Goal: Task Accomplishment & Management: Manage account settings

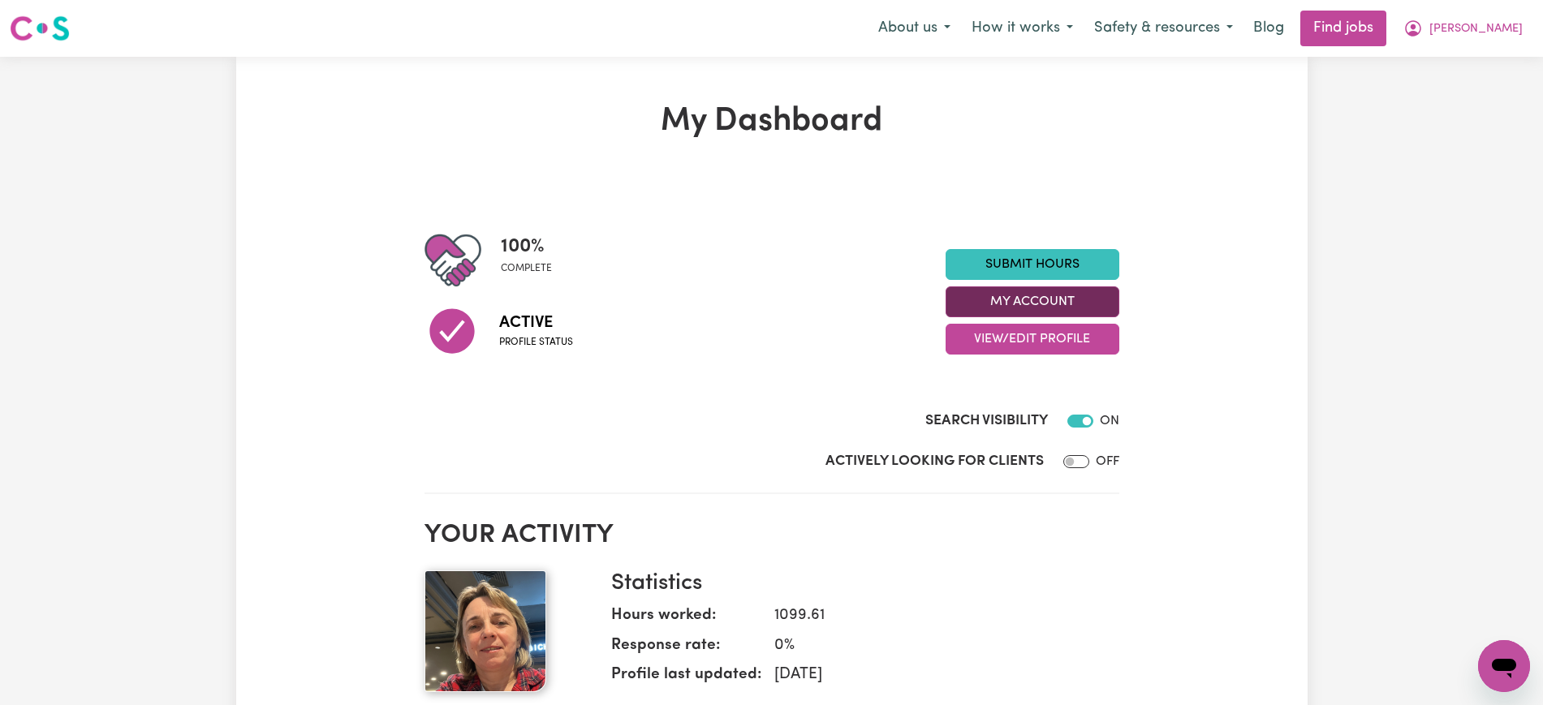
click at [1035, 310] on button "My Account" at bounding box center [1032, 301] width 174 height 31
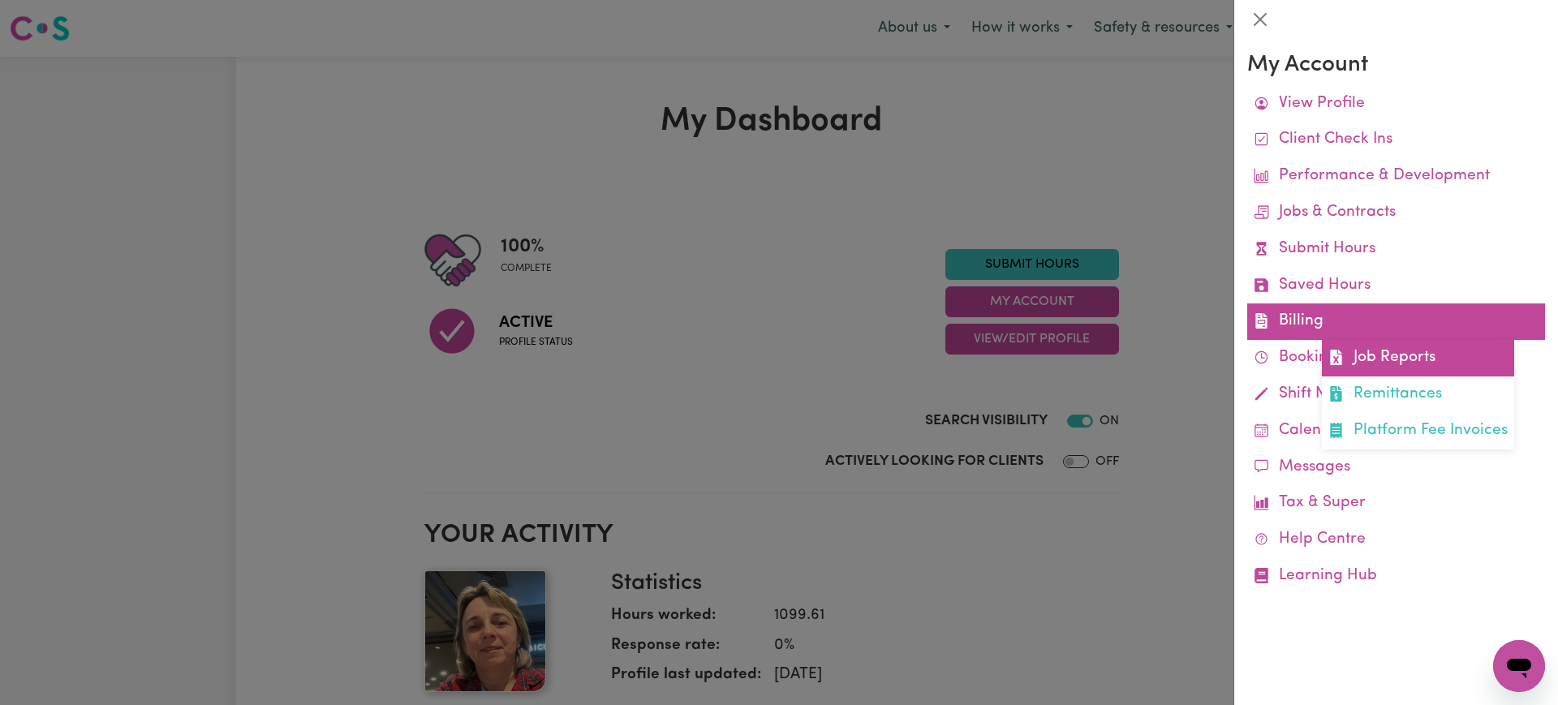
click at [1343, 354] on icon at bounding box center [1335, 357] width 15 height 15
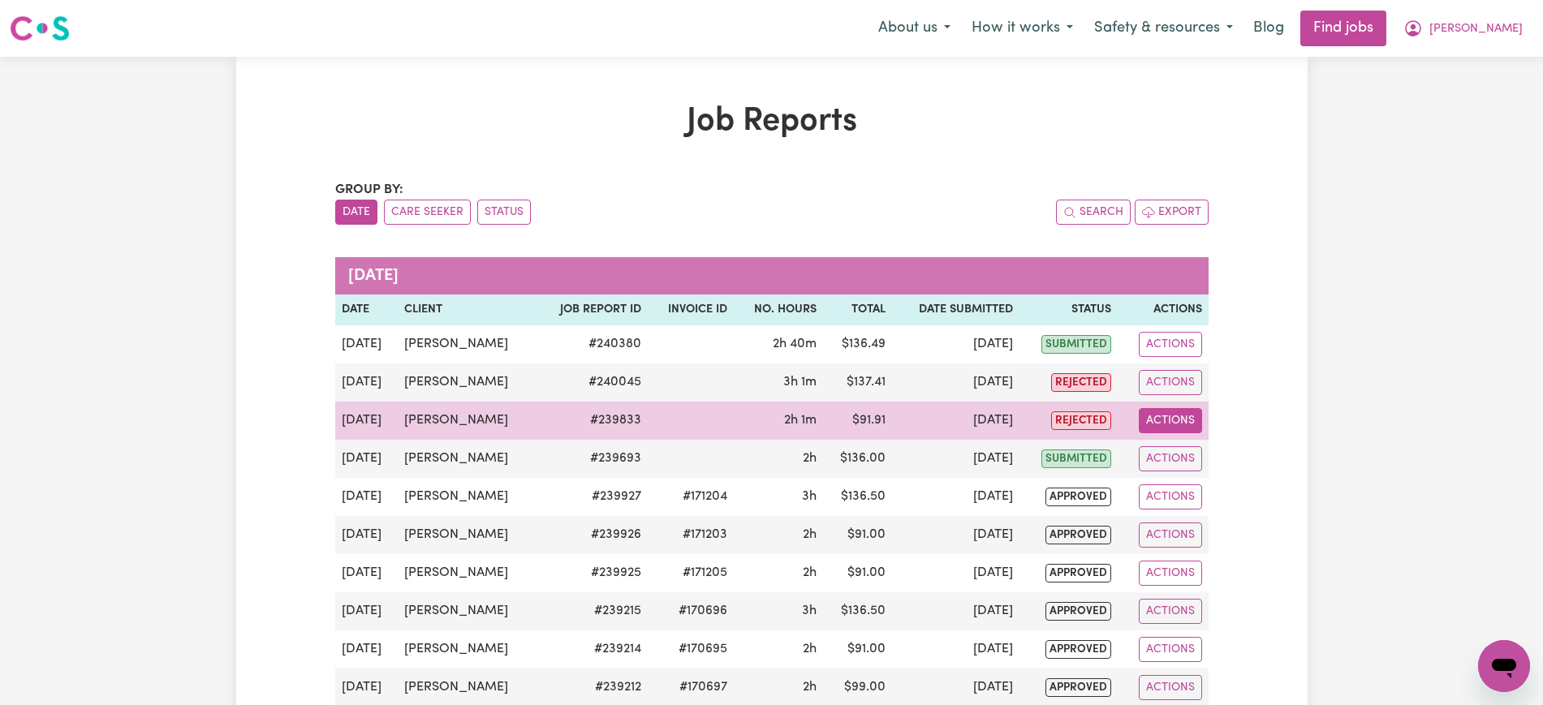
click at [1173, 423] on button "Actions" at bounding box center [1169, 420] width 63 height 25
click at [1192, 449] on link "View Job Report" at bounding box center [1207, 458] width 139 height 32
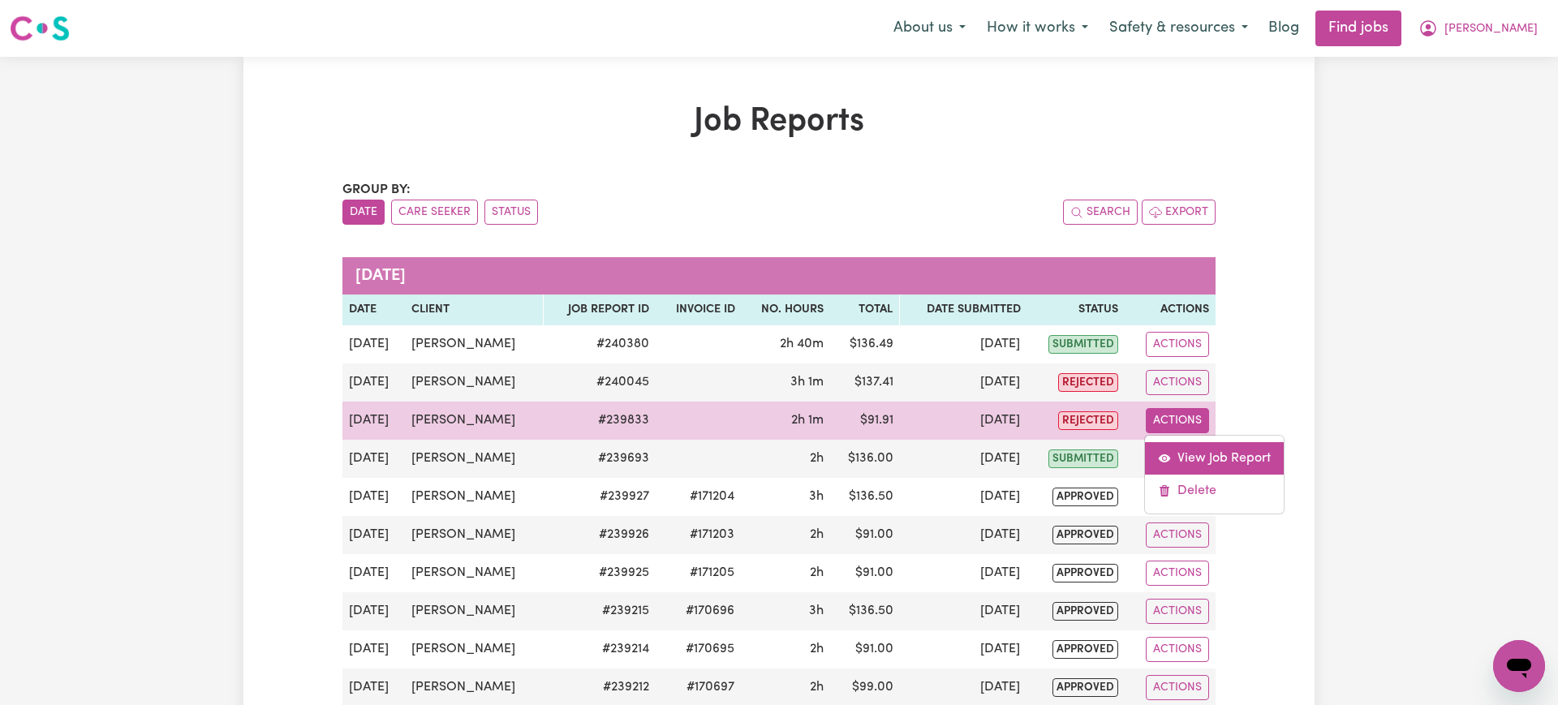
select select "pm"
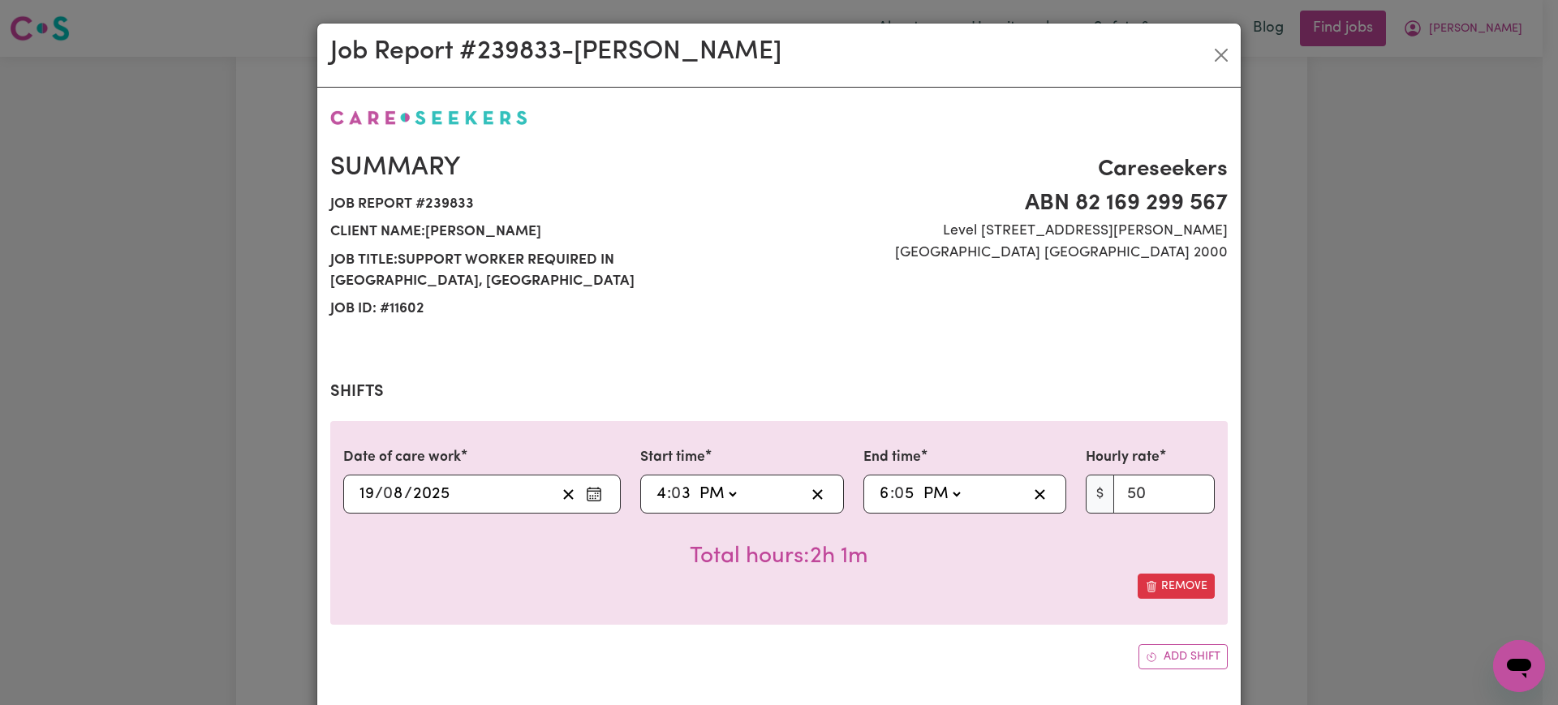
select select "50-Weekday"
drag, startPoint x: 680, startPoint y: 475, endPoint x: 824, endPoint y: 457, distance: 144.7
click at [680, 482] on input "3" at bounding box center [681, 494] width 19 height 24
type input "16:00"
type input "0"
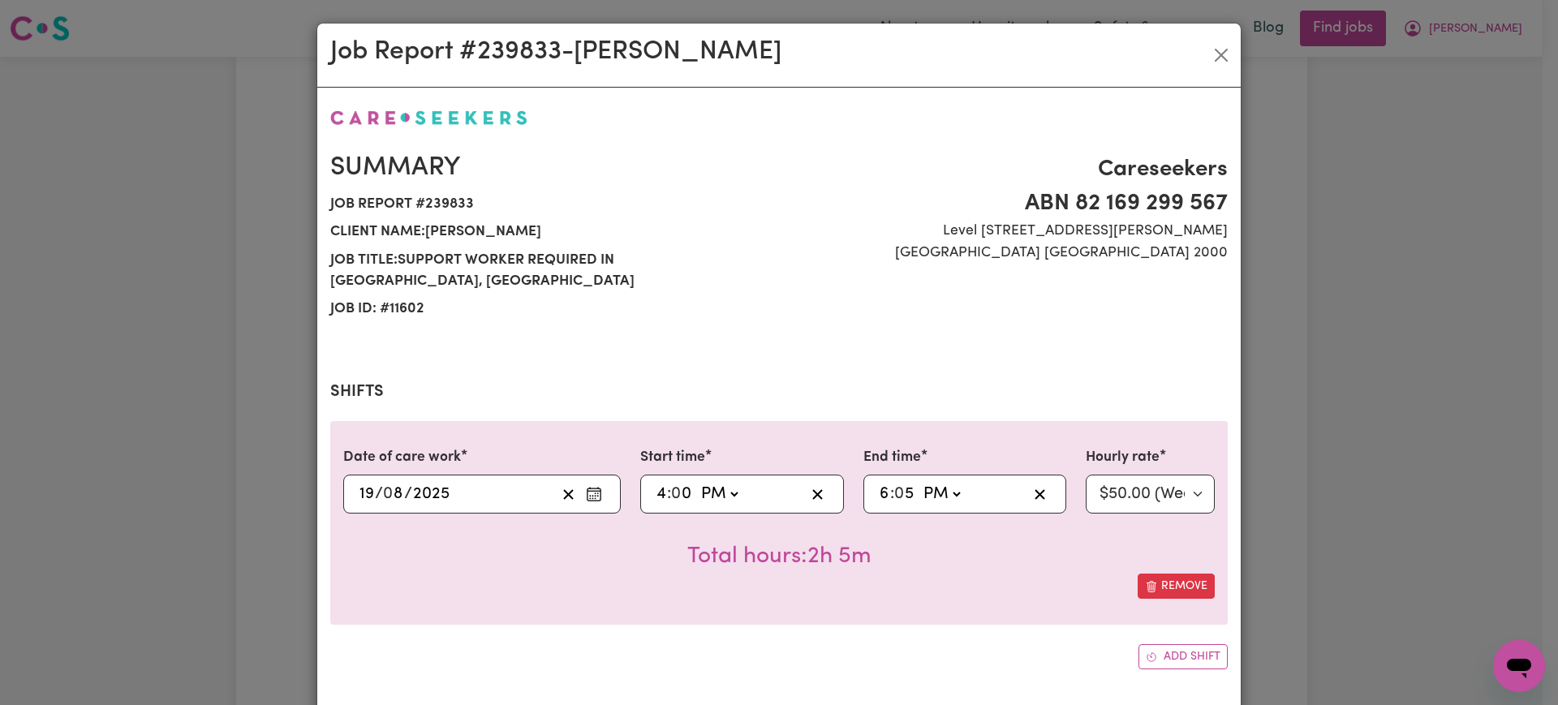
click at [901, 482] on input "5" at bounding box center [905, 494] width 20 height 24
type input "18:00"
type input "0"
click at [934, 574] on div "Remove" at bounding box center [778, 586] width 871 height 25
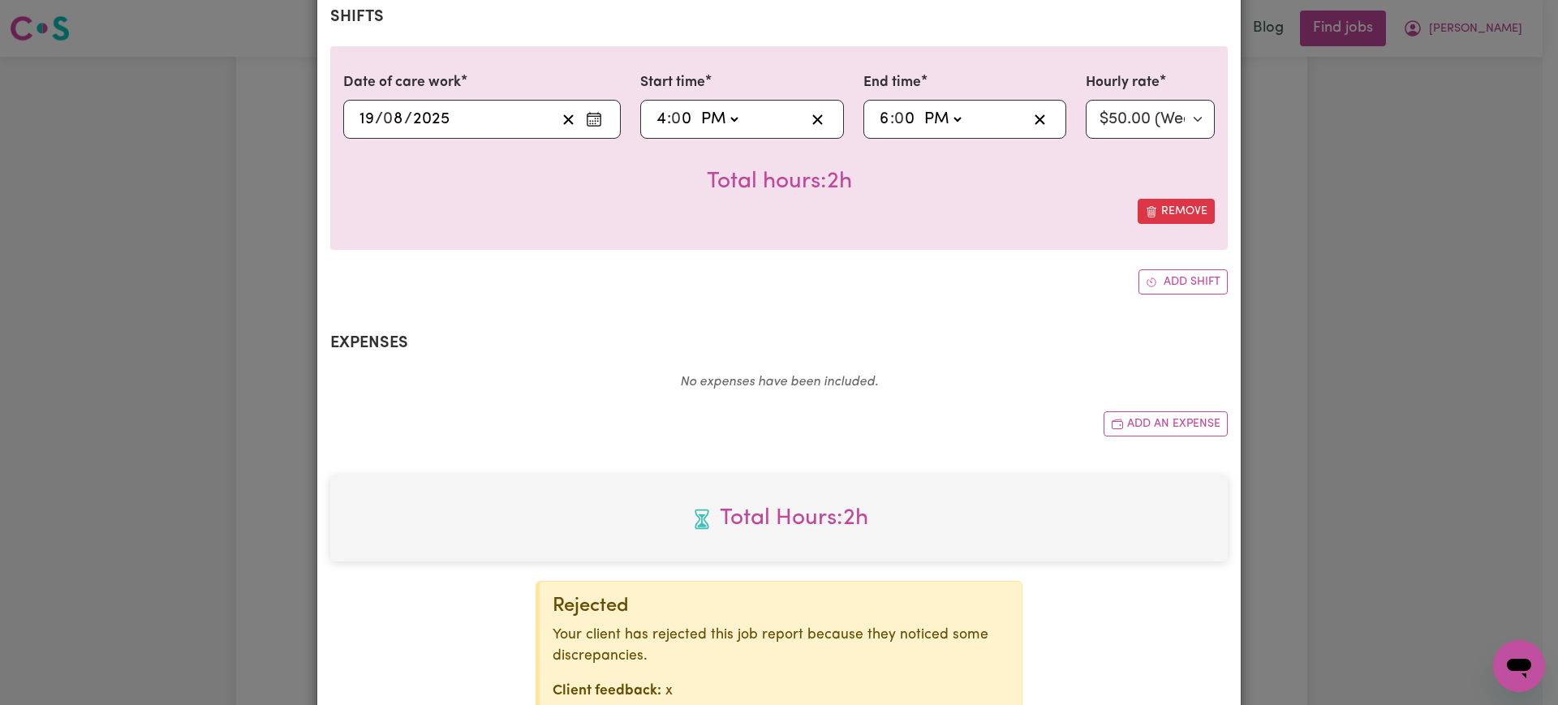
scroll to position [476, 0]
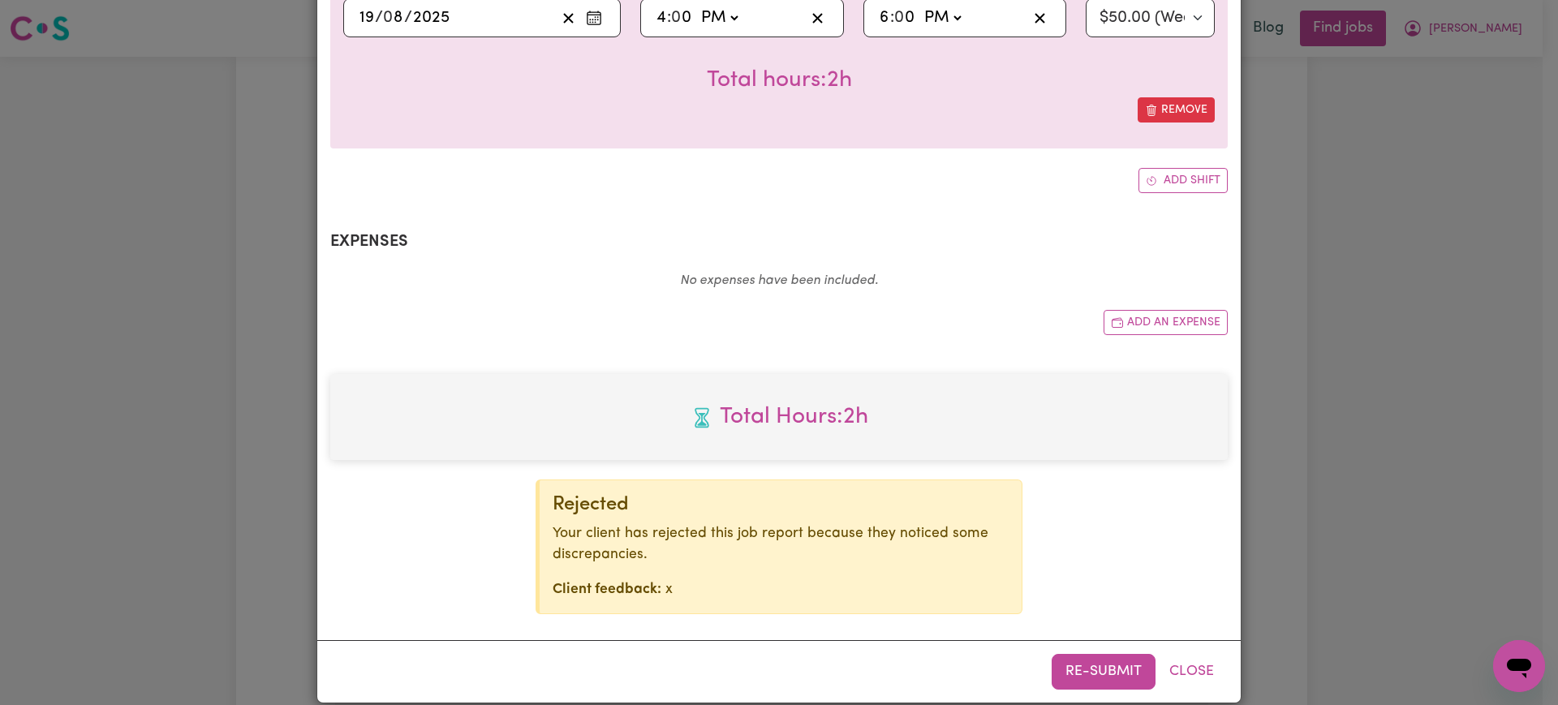
drag, startPoint x: 1087, startPoint y: 655, endPoint x: 1232, endPoint y: 566, distance: 169.8
click at [1087, 654] on button "Re-submit" at bounding box center [1104, 672] width 104 height 36
click at [1440, 449] on div "Job Report # 239833 - [PERSON_NAME] Summary Job report # 239833 Client name: [P…" at bounding box center [779, 352] width 1558 height 705
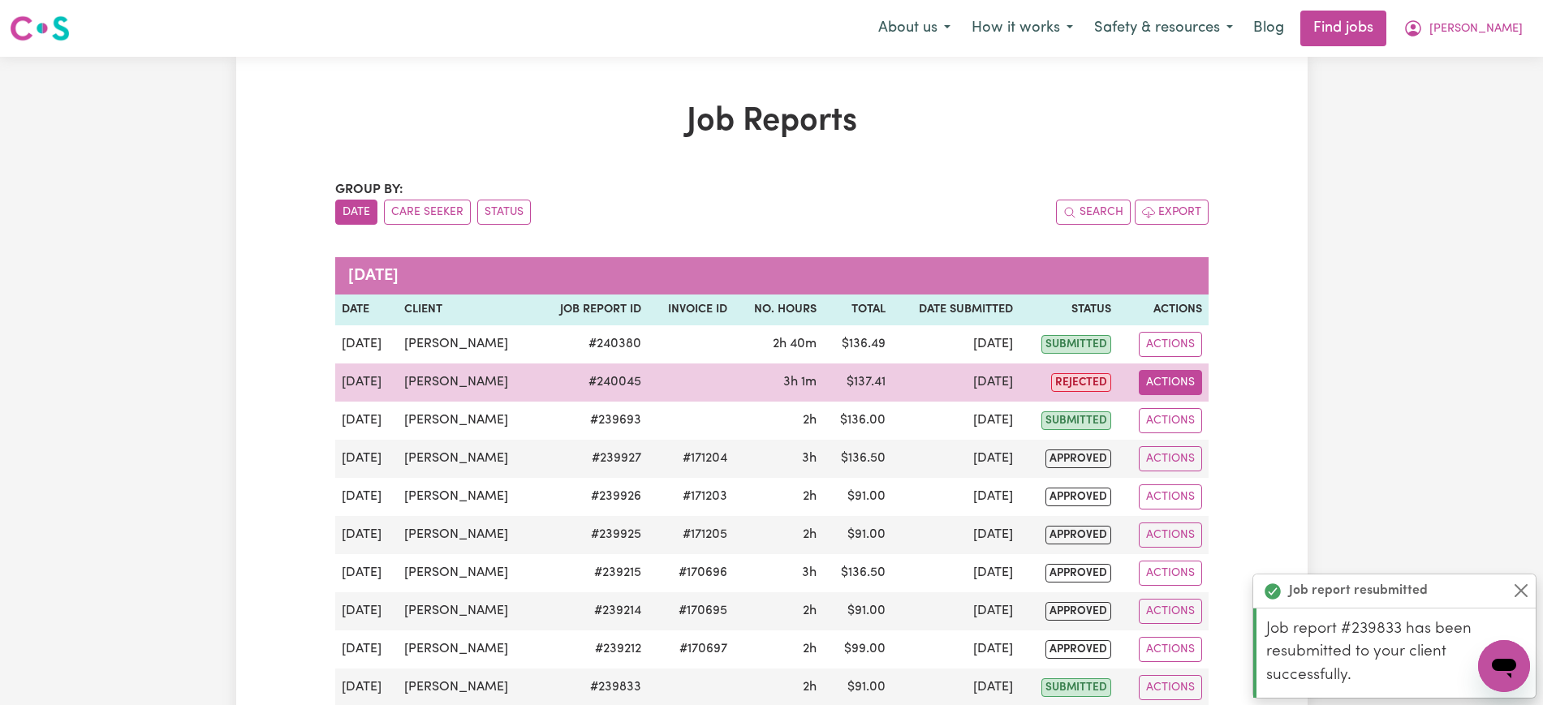
click at [1175, 379] on button "Actions" at bounding box center [1169, 382] width 63 height 25
drag, startPoint x: 1182, startPoint y: 393, endPoint x: 1183, endPoint y: 415, distance: 21.9
click at [1183, 415] on link "View Job Report" at bounding box center [1207, 420] width 139 height 32
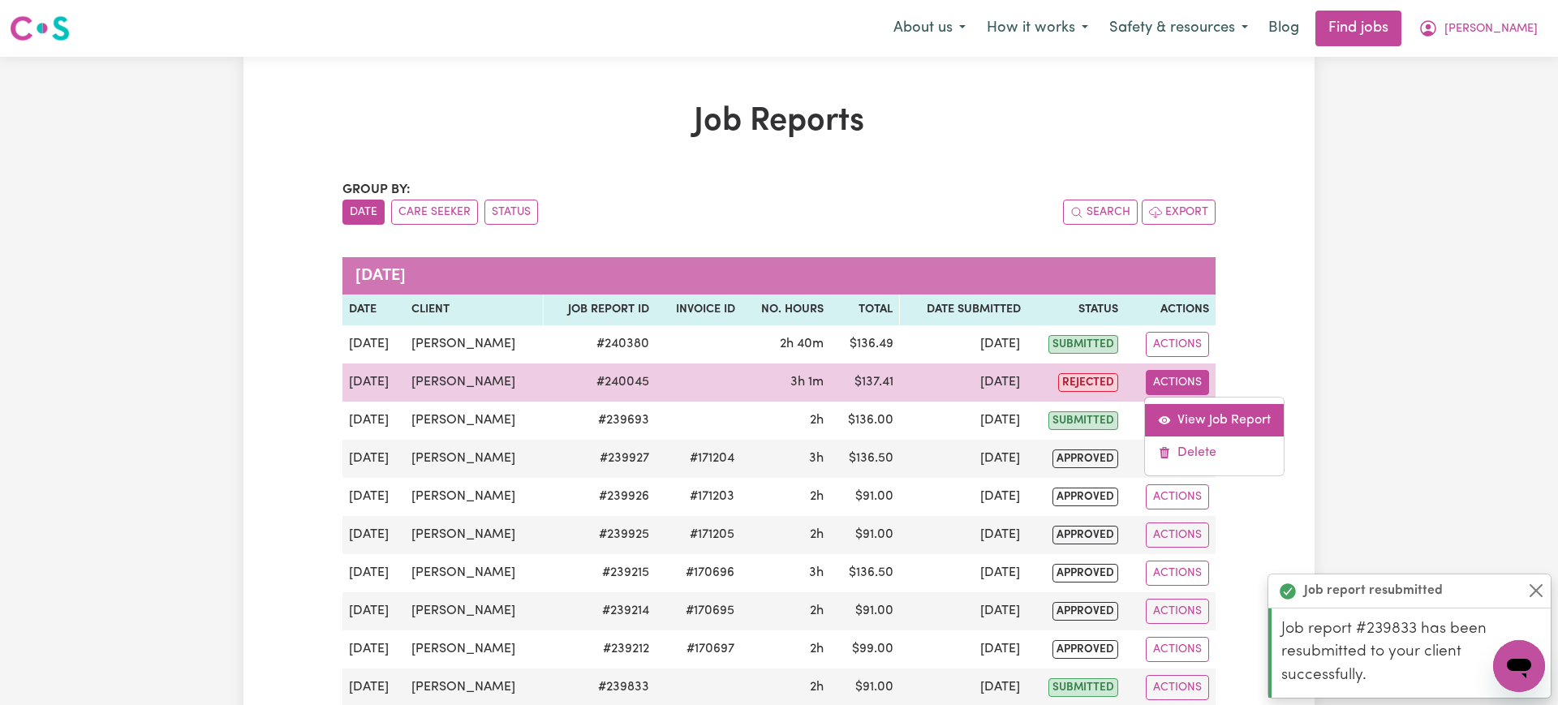
select select "pm"
select select "50-Weekday"
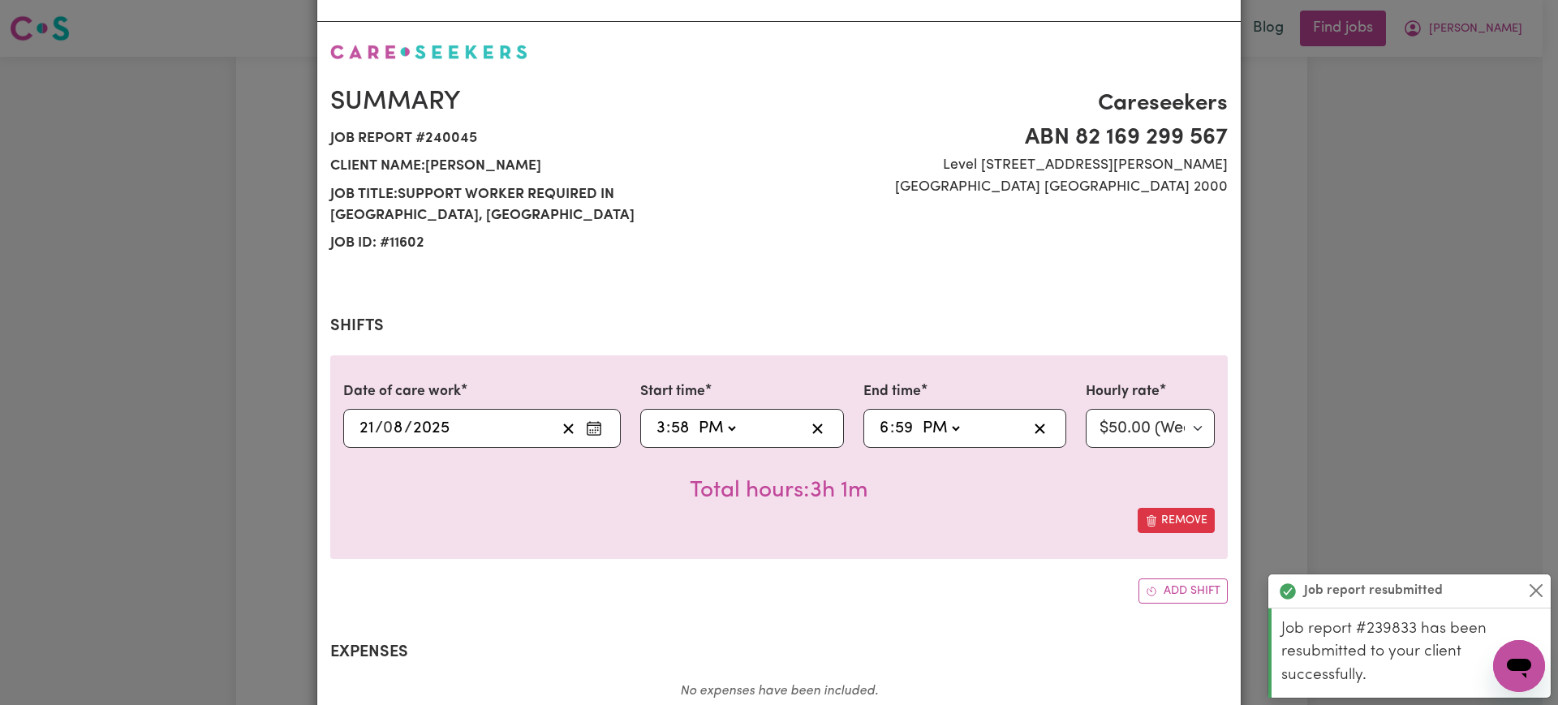
scroll to position [101, 0]
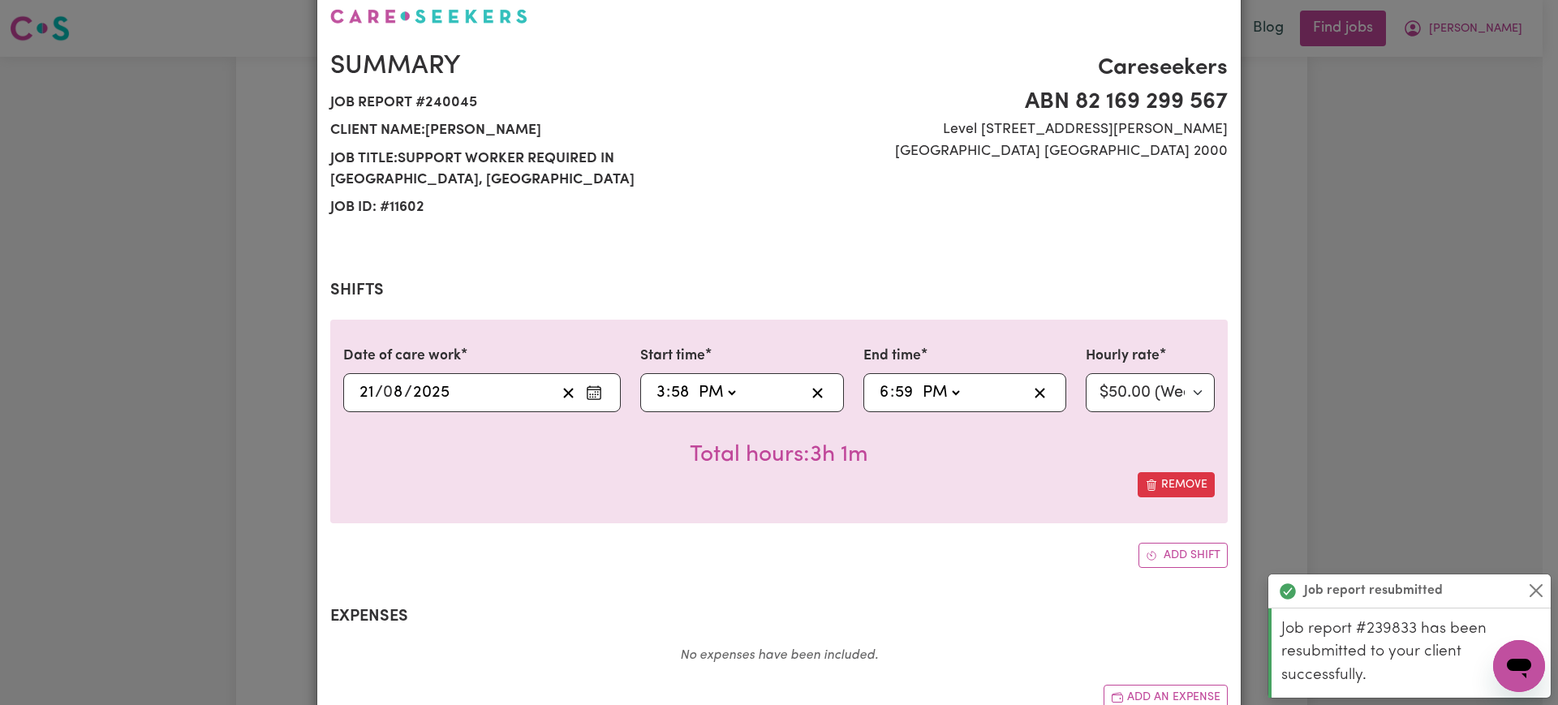
click at [656, 381] on input "3" at bounding box center [661, 393] width 11 height 24
type input "16:58"
type input "4"
type input "16:00"
type input "0"
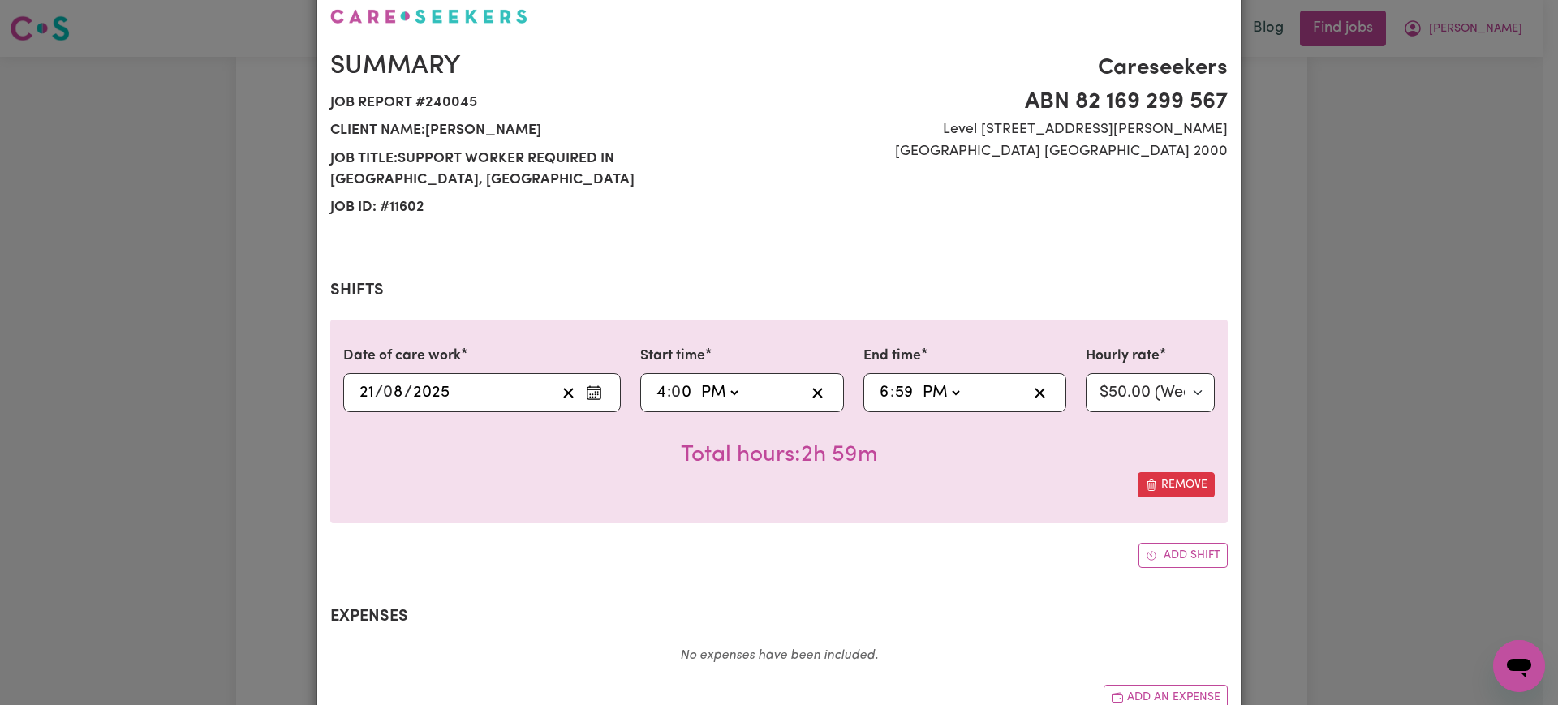
type input "19:59"
type input "7"
type input "19:00"
type input "0"
click at [1408, 406] on div "Job Report # 240045 - [PERSON_NAME] Summary Job report # 240045 Client name: [P…" at bounding box center [779, 352] width 1558 height 705
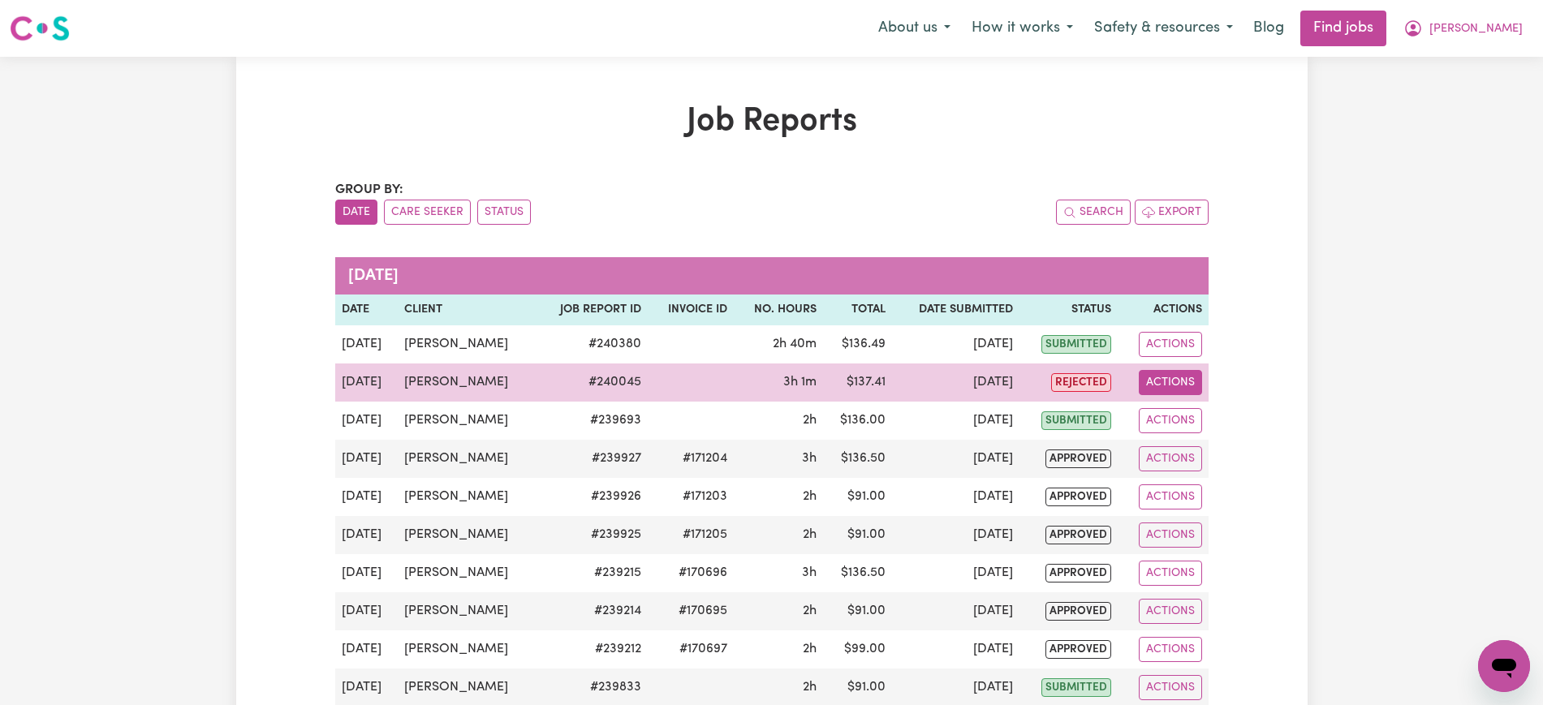
click at [1149, 384] on button "Actions" at bounding box center [1169, 382] width 63 height 25
click at [1171, 415] on link "View Job Report" at bounding box center [1207, 420] width 139 height 32
select select "pm"
select select "50-Weekday"
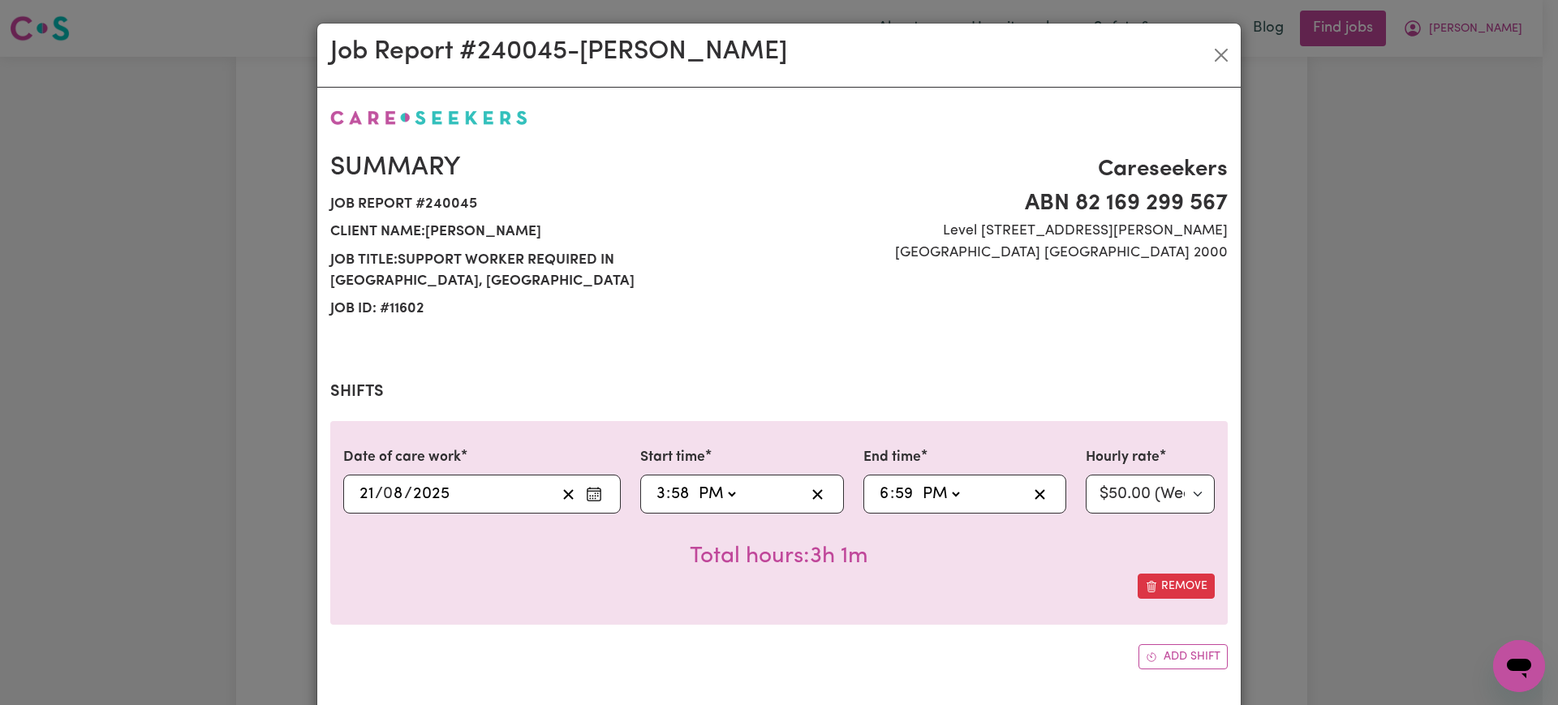
click at [656, 482] on input "3" at bounding box center [661, 494] width 11 height 24
type input "16:58"
type input "4"
type input "16:00"
type input "0"
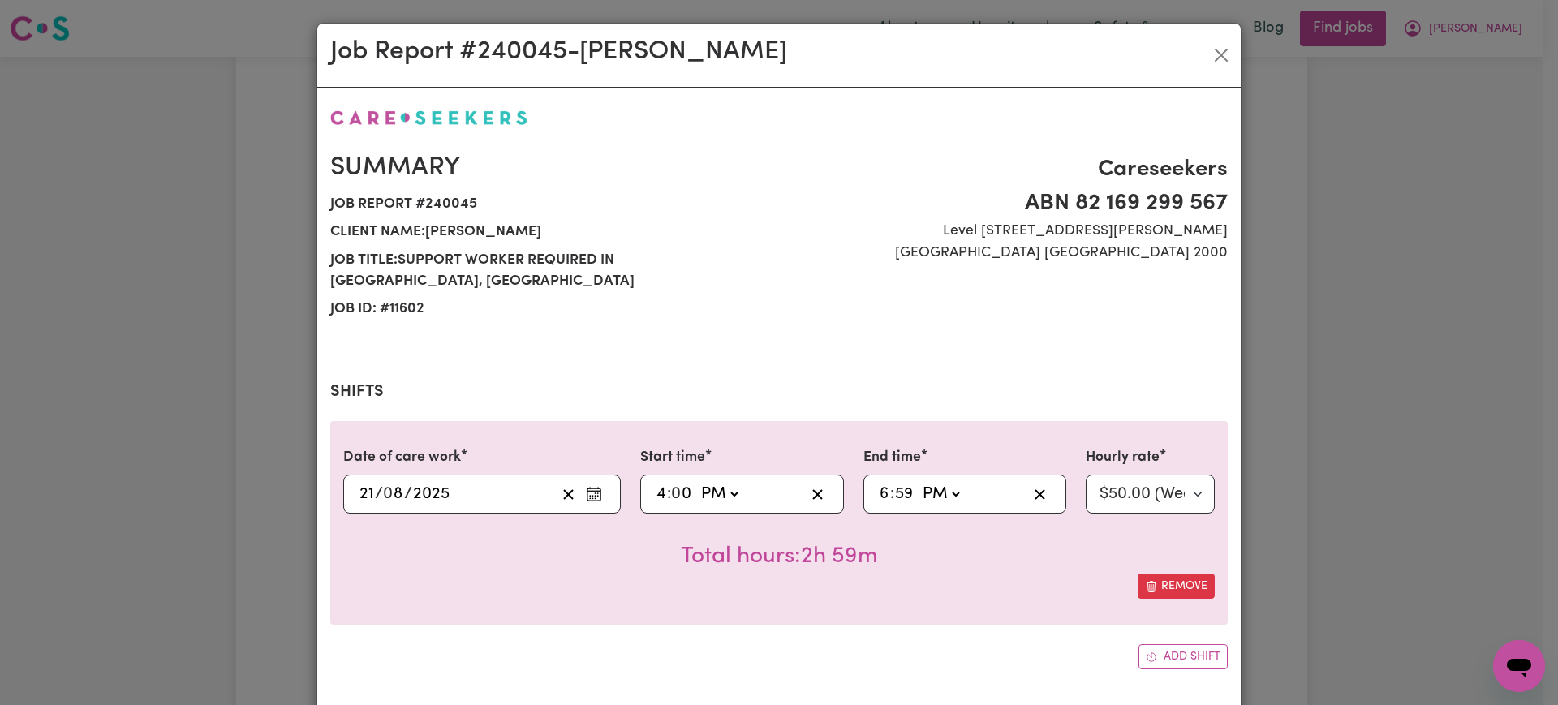
click at [879, 482] on input "6" at bounding box center [884, 494] width 11 height 24
type input "19:59"
type input "7"
type input "19:00"
type input "0"
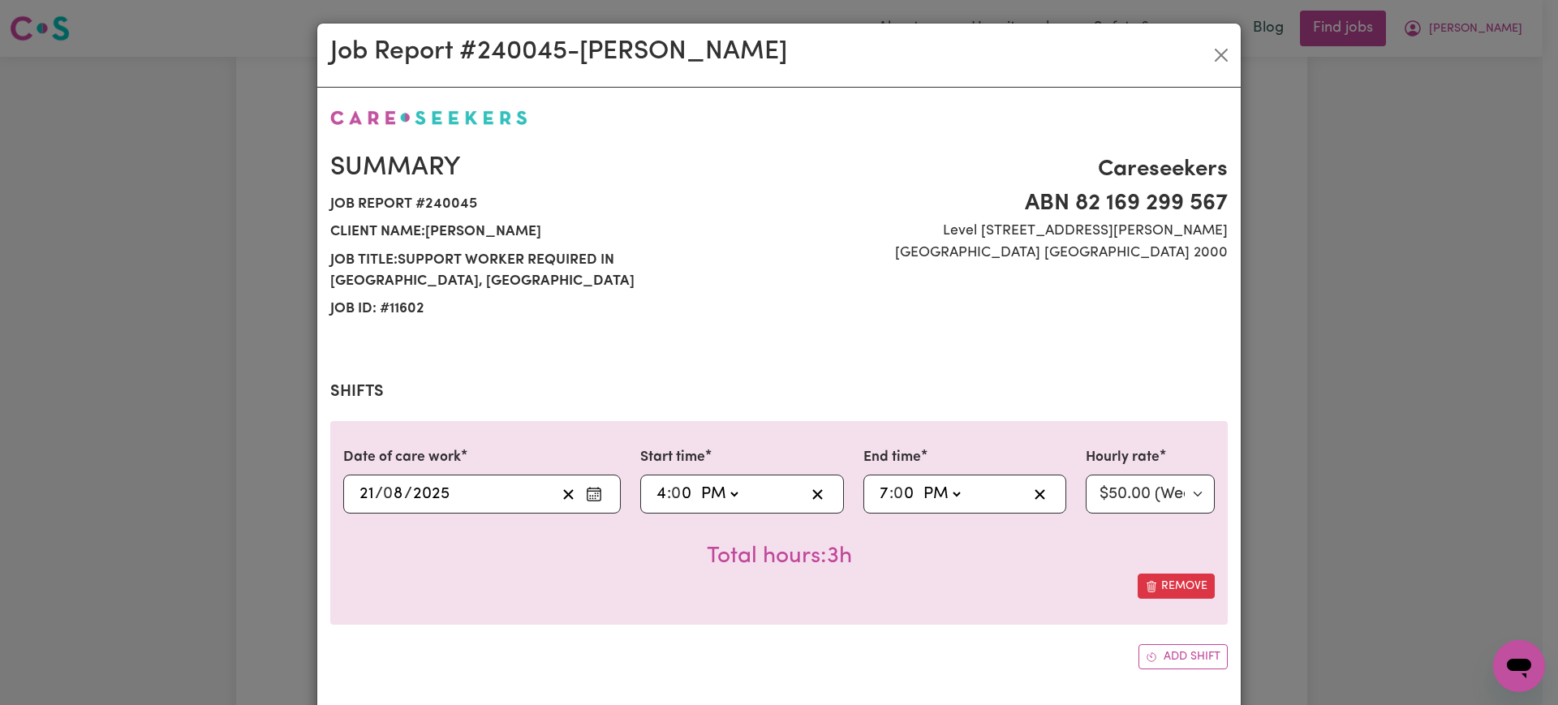
drag, startPoint x: 988, startPoint y: 577, endPoint x: 996, endPoint y: 567, distance: 12.2
click at [988, 575] on div "Date of care work [DATE] 21 / 0 8 / 2025 Start time 16:00 4 : 0 0 AM PM End tim…" at bounding box center [778, 523] width 897 height 204
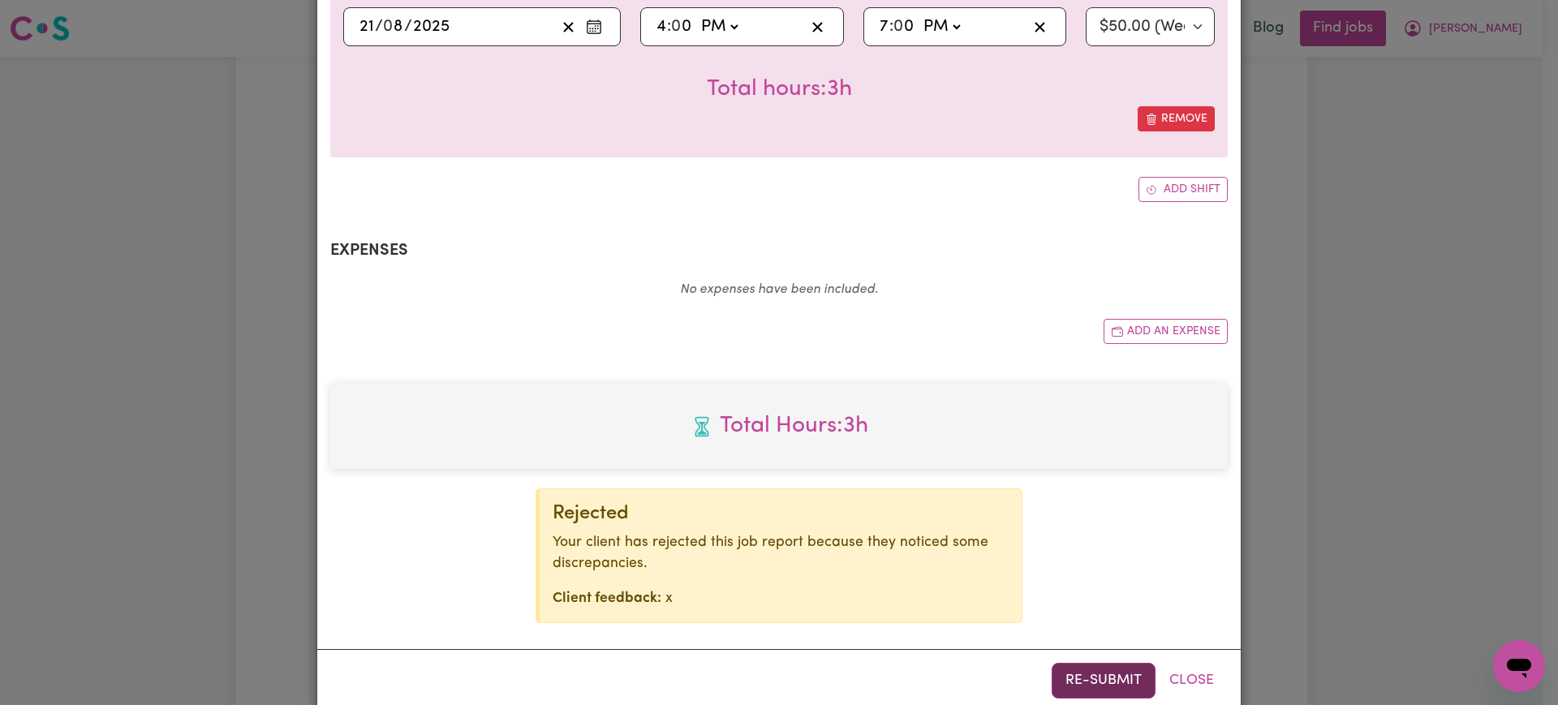
scroll to position [476, 0]
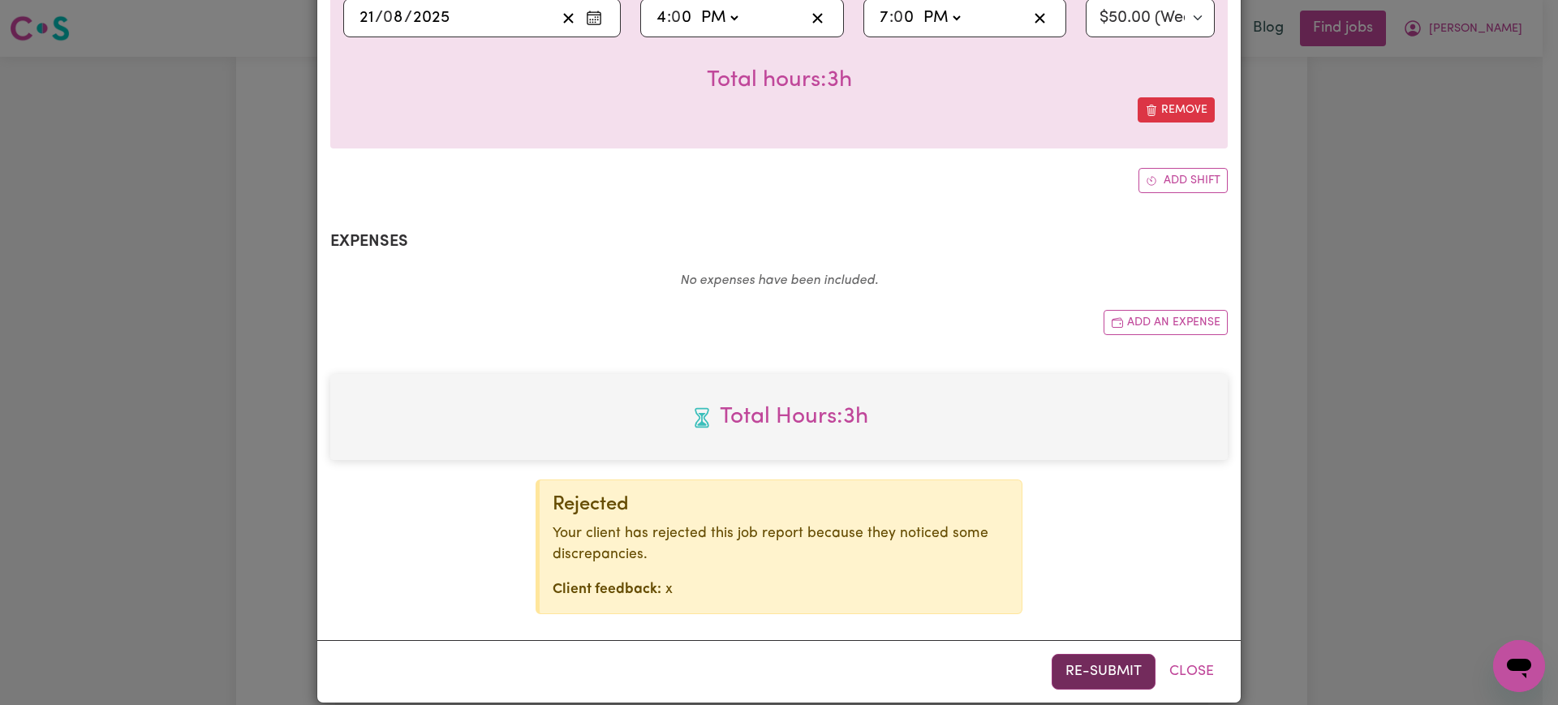
click at [1119, 654] on button "Re-submit" at bounding box center [1104, 672] width 104 height 36
drag, startPoint x: 1392, startPoint y: 387, endPoint x: 1374, endPoint y: 423, distance: 39.9
click at [1392, 385] on div "Job Report # 240045 - [PERSON_NAME] Summary Job report # 240045 Client name: [P…" at bounding box center [779, 352] width 1558 height 705
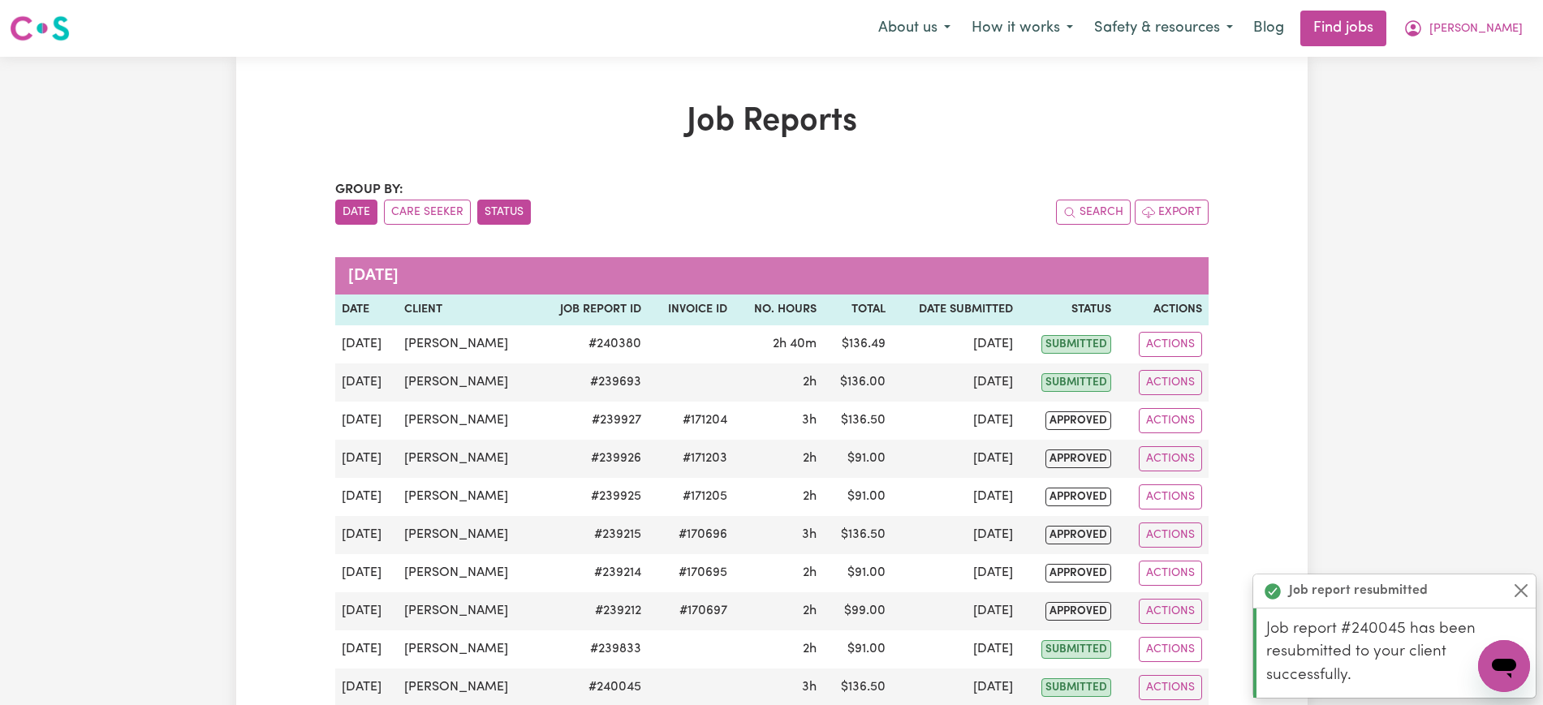
click at [505, 207] on button "Status" at bounding box center [504, 212] width 54 height 25
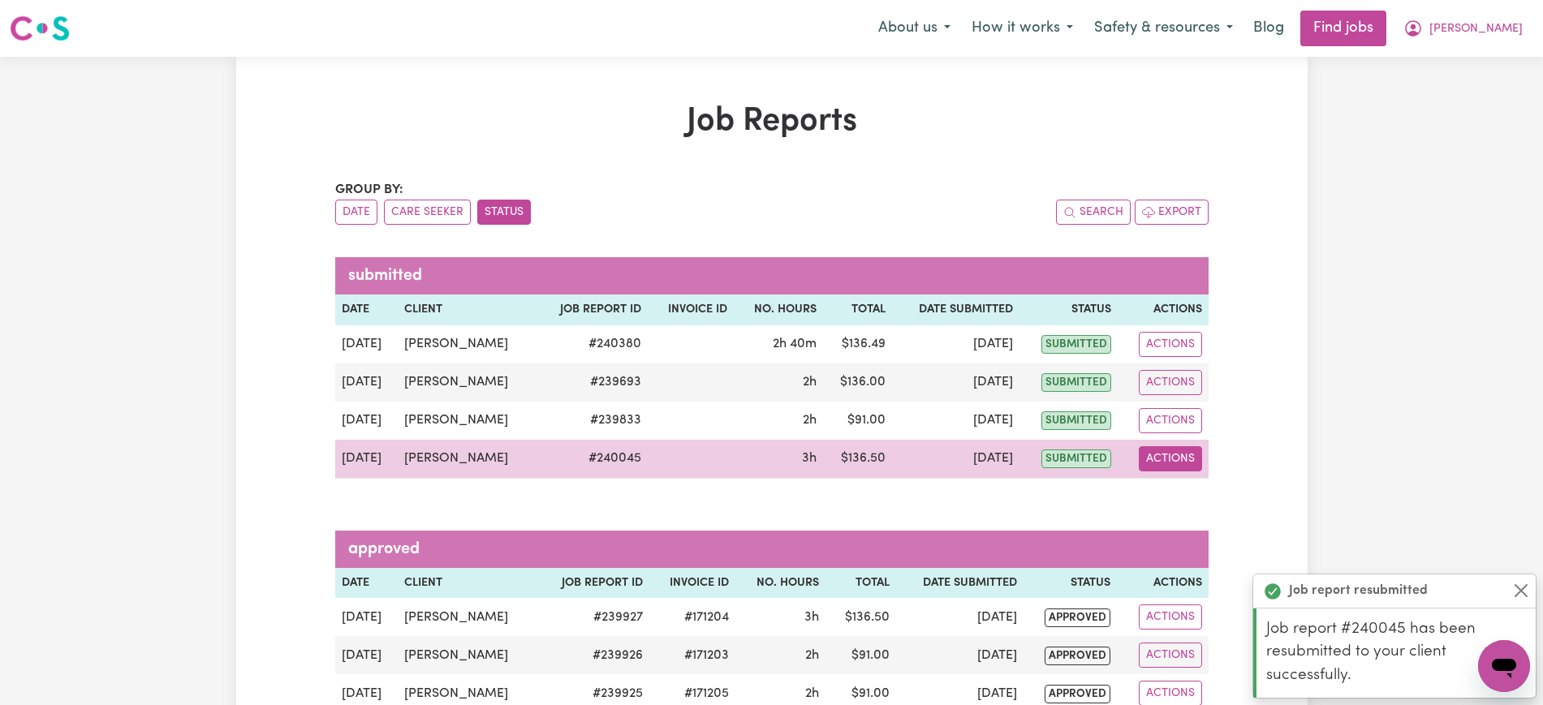
click at [1189, 455] on button "Actions" at bounding box center [1169, 458] width 63 height 25
click at [1202, 483] on link "View Job Report" at bounding box center [1207, 496] width 139 height 32
select select "pm"
select select "50-Weekday"
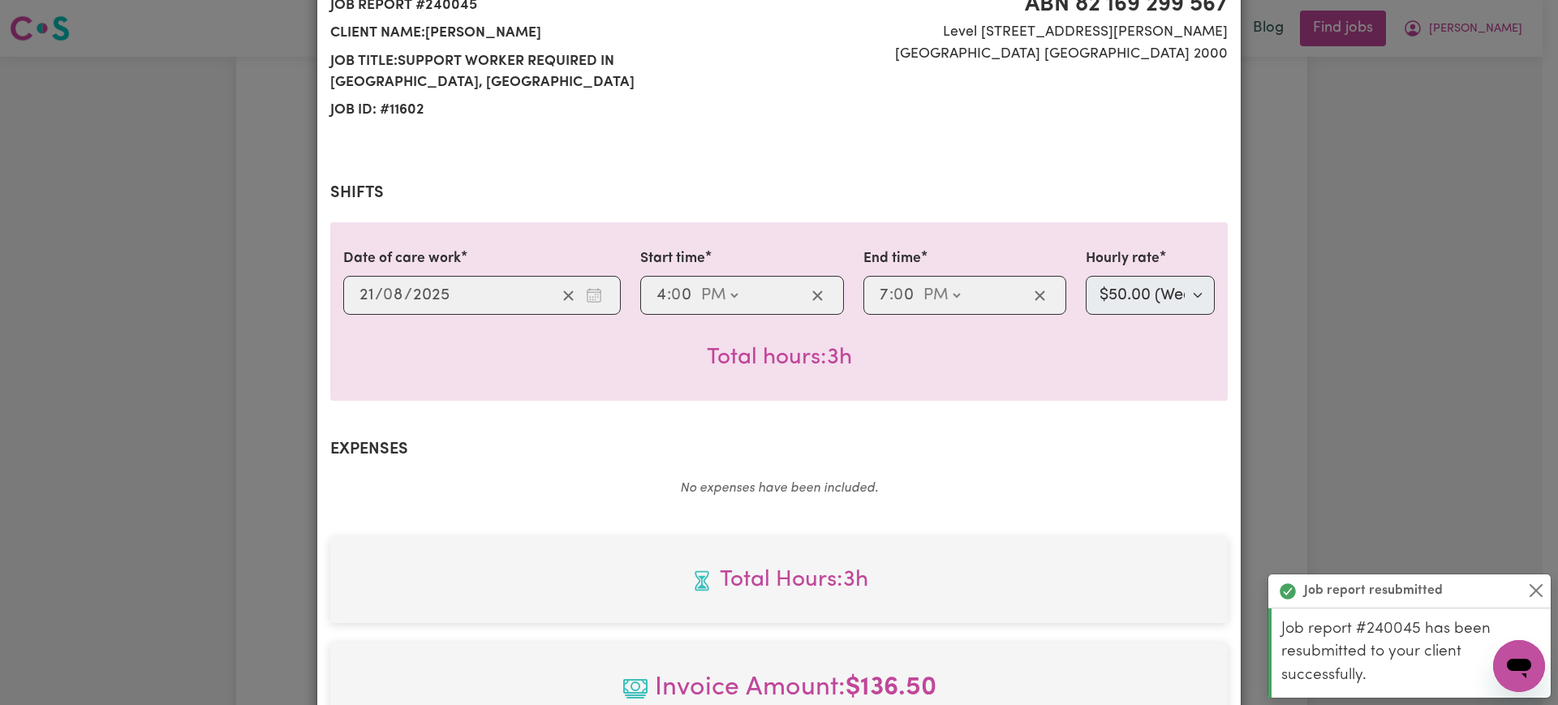
scroll to position [504, 0]
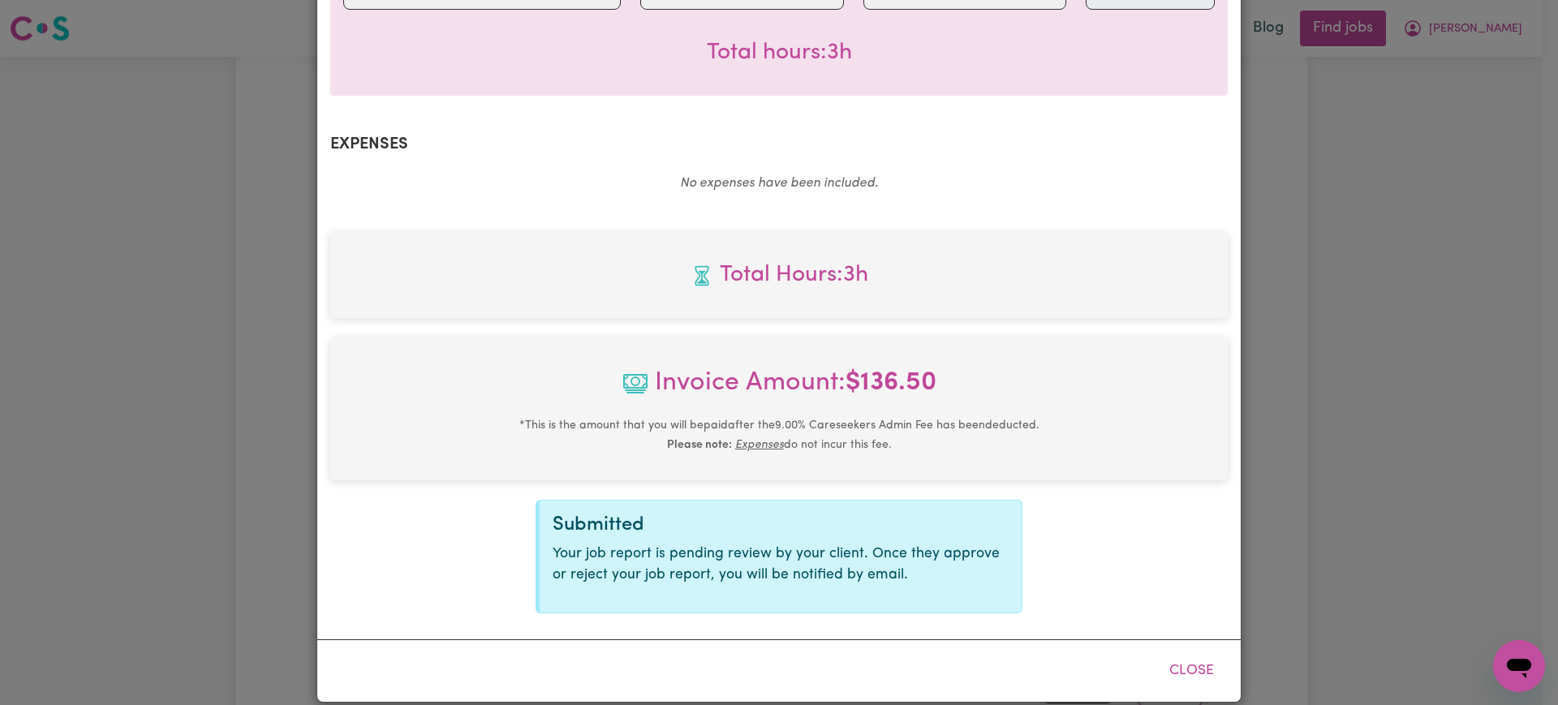
click at [1332, 351] on div "Job Report # 240045 - [PERSON_NAME] Summary Job report # 240045 Client name: [P…" at bounding box center [779, 352] width 1558 height 705
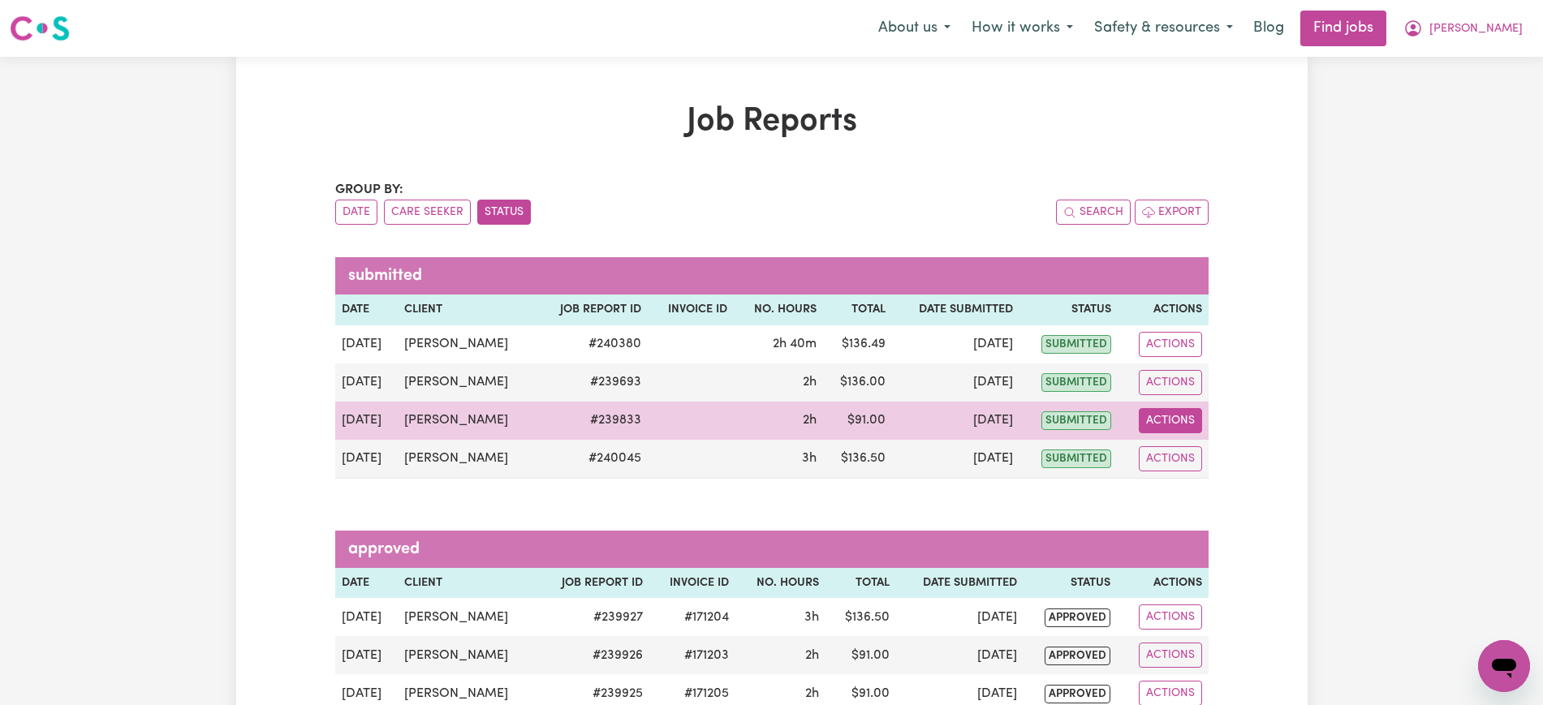
click at [1191, 415] on button "Actions" at bounding box center [1169, 420] width 63 height 25
click at [1203, 454] on link "View Job Report" at bounding box center [1207, 458] width 139 height 32
select select "pm"
select select "50-Weekday"
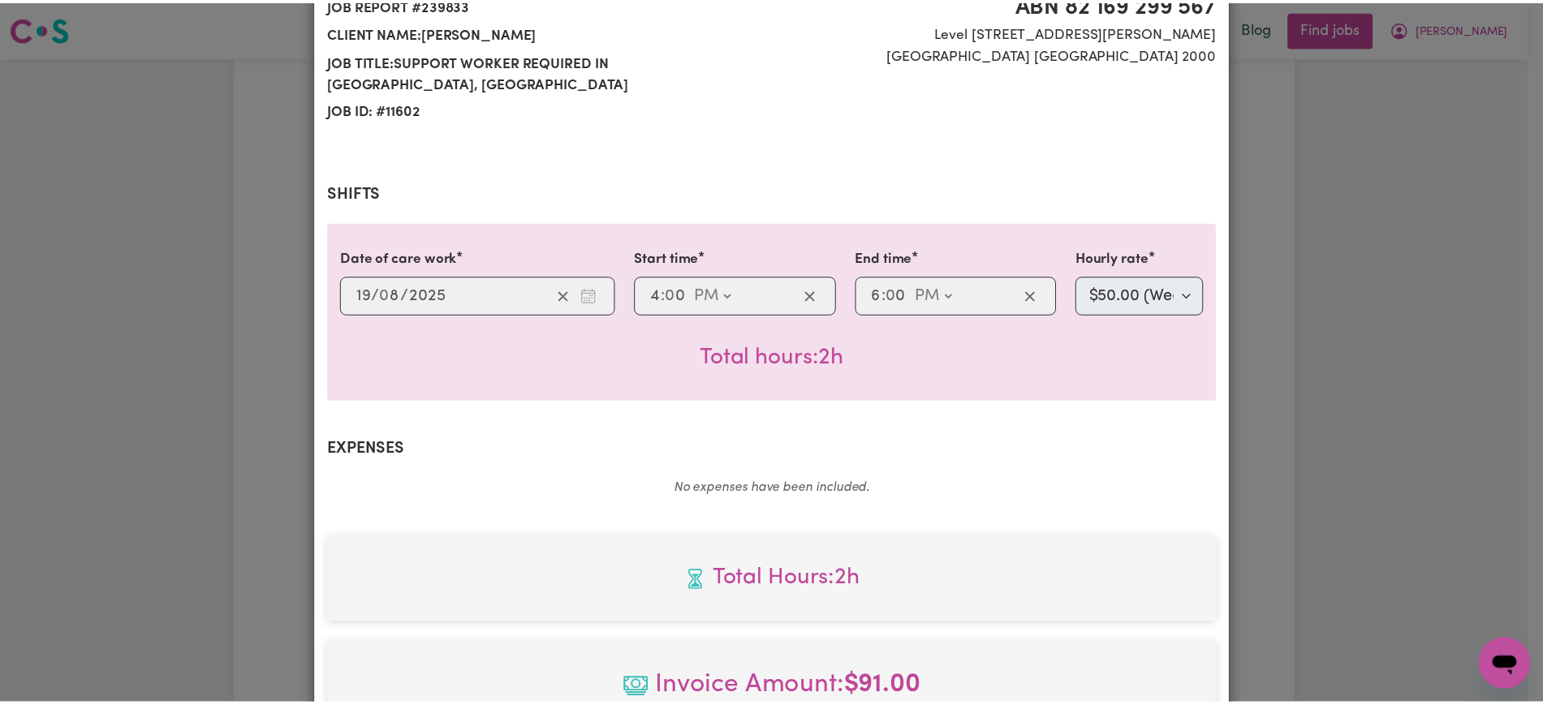
scroll to position [406, 0]
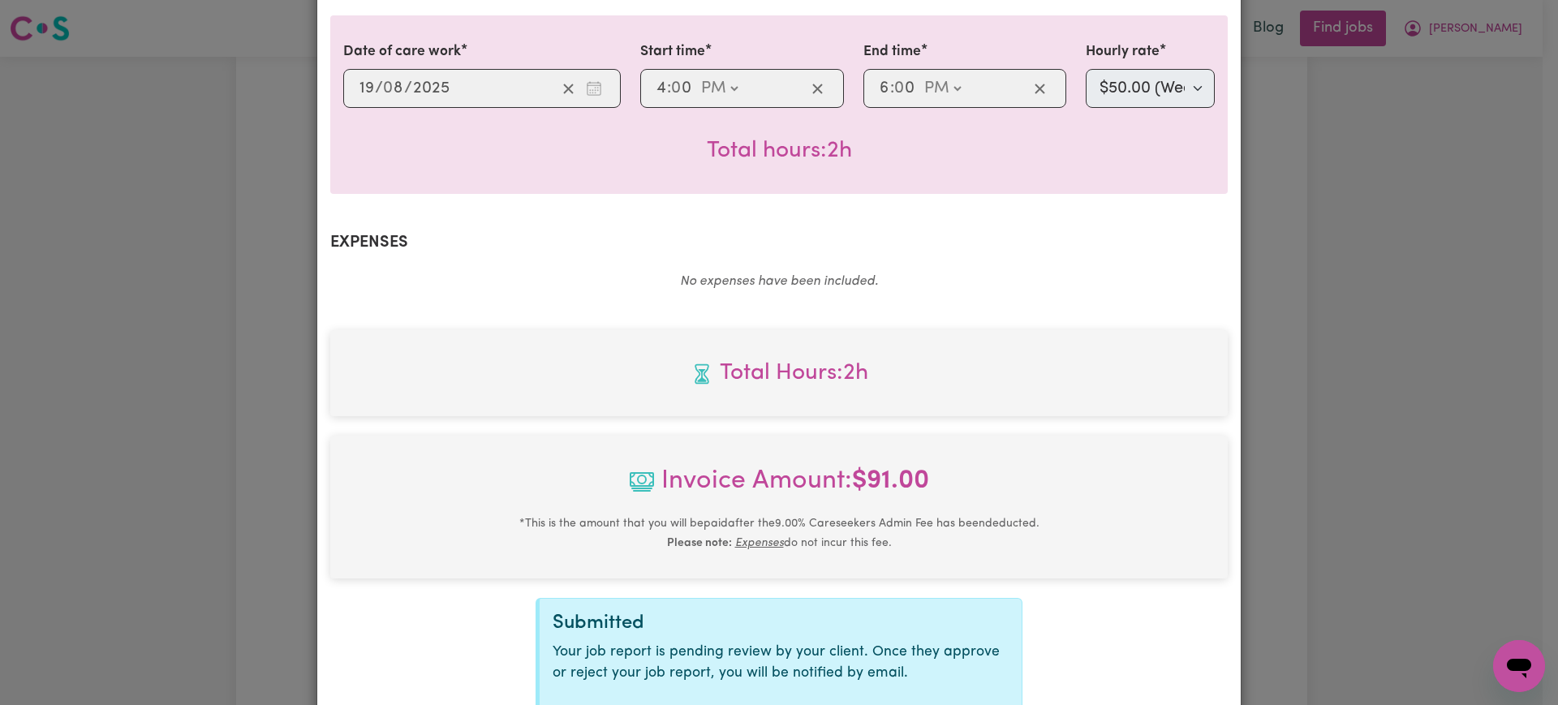
click at [1470, 411] on div "Job Report # 239833 - [PERSON_NAME] Summary Job report # 239833 Client name: [P…" at bounding box center [779, 352] width 1558 height 705
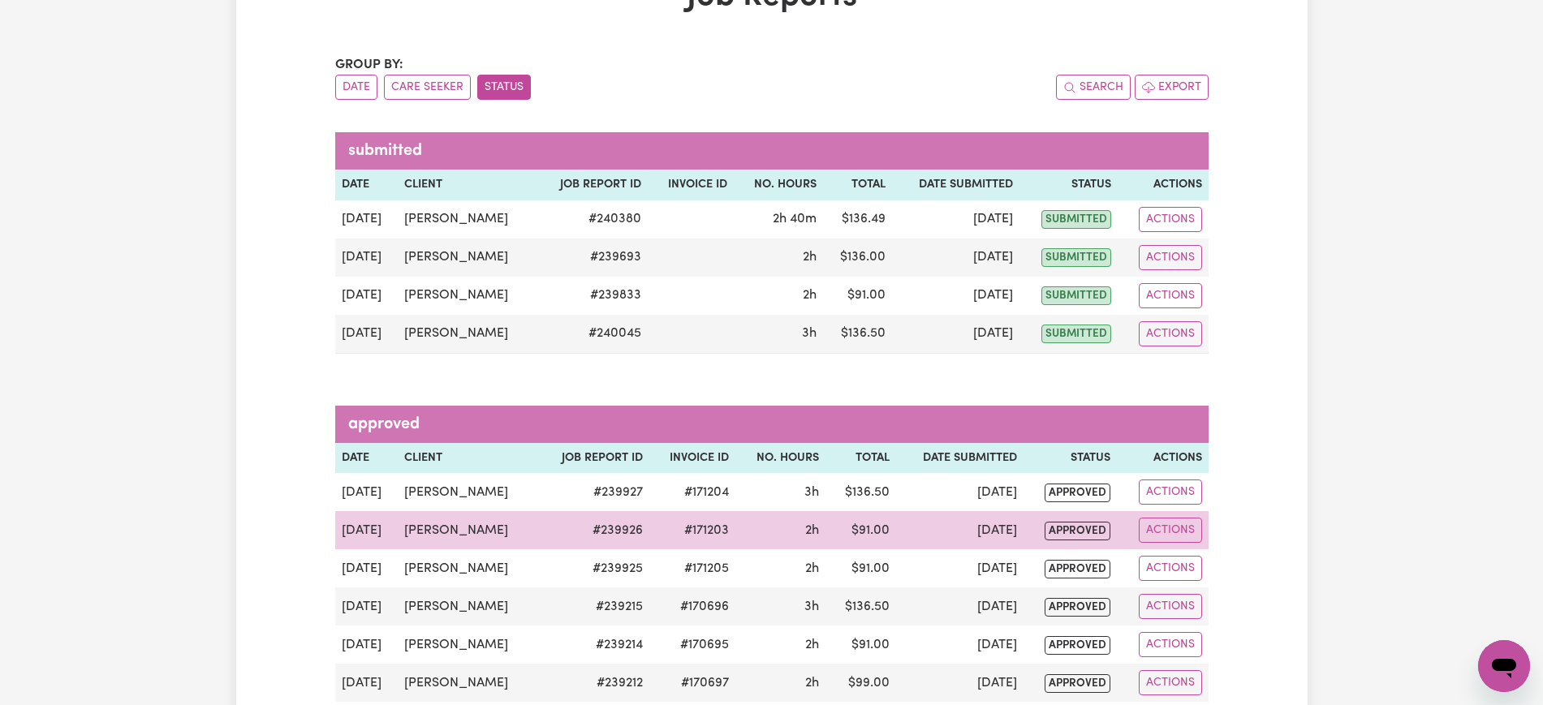
scroll to position [101, 0]
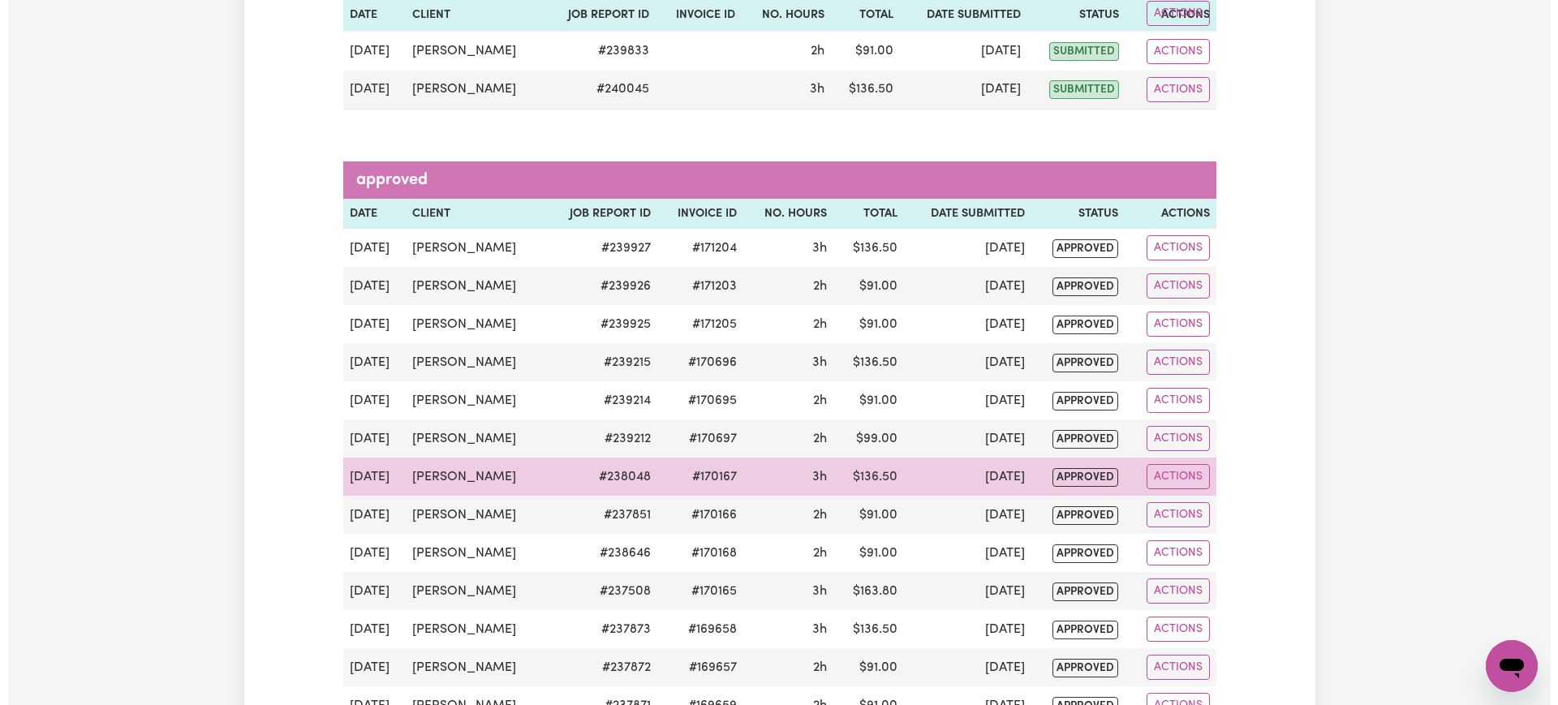
scroll to position [367, 0]
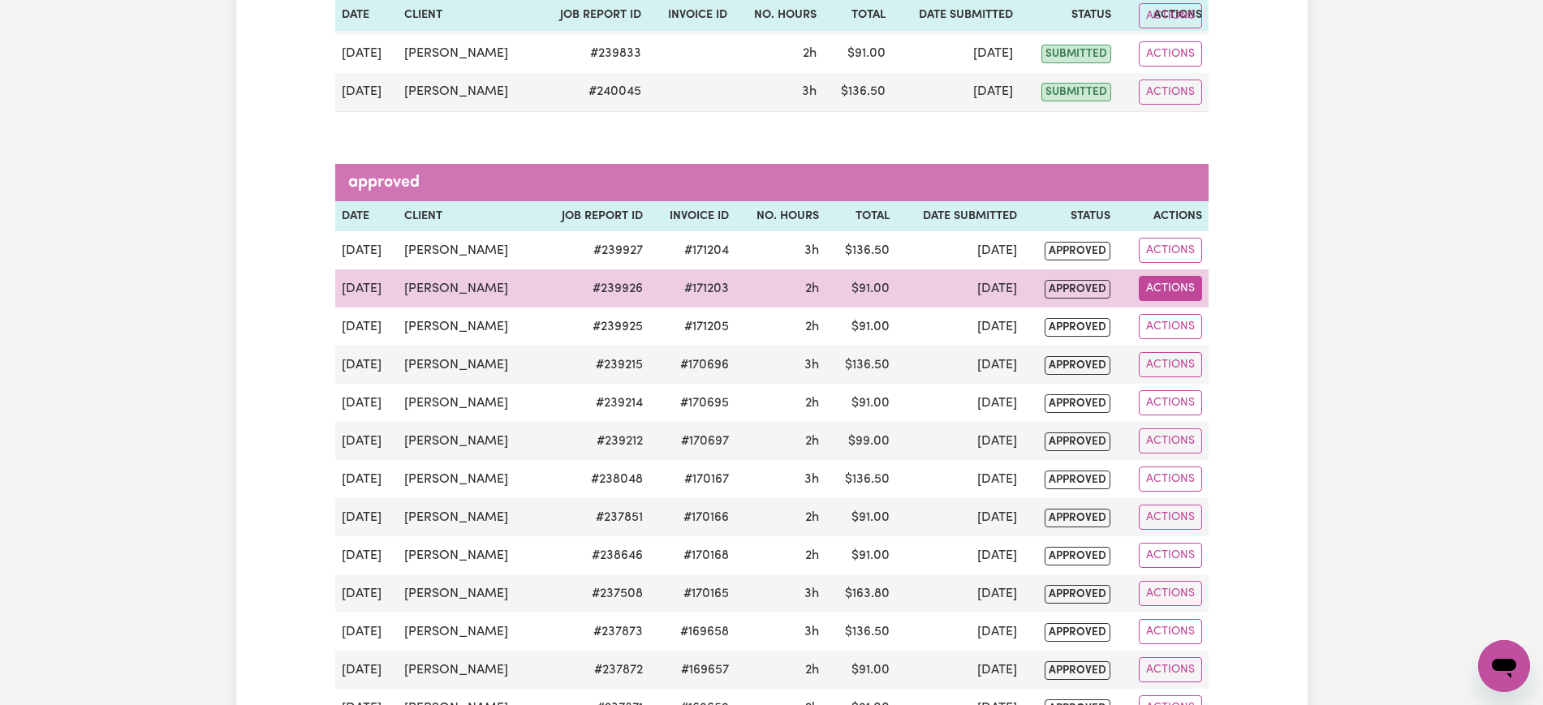
click at [1170, 284] on button "Actions" at bounding box center [1169, 288] width 63 height 25
click at [1190, 321] on link "View Job Report" at bounding box center [1206, 326] width 139 height 32
select select "pm"
select select "50-Weekday"
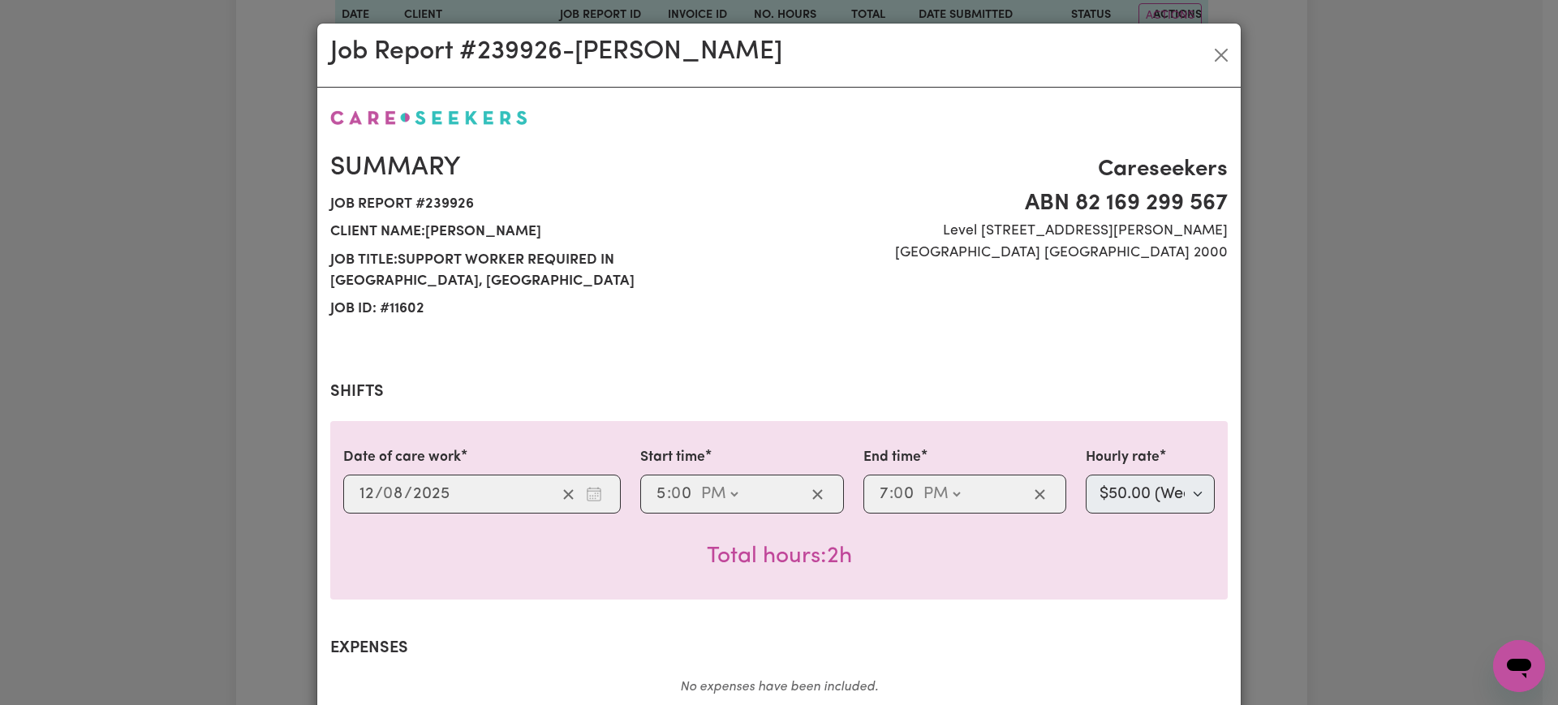
click at [1294, 333] on div "Job Report # 239926 - [PERSON_NAME] Summary Job report # 239926 Client name: [P…" at bounding box center [779, 352] width 1558 height 705
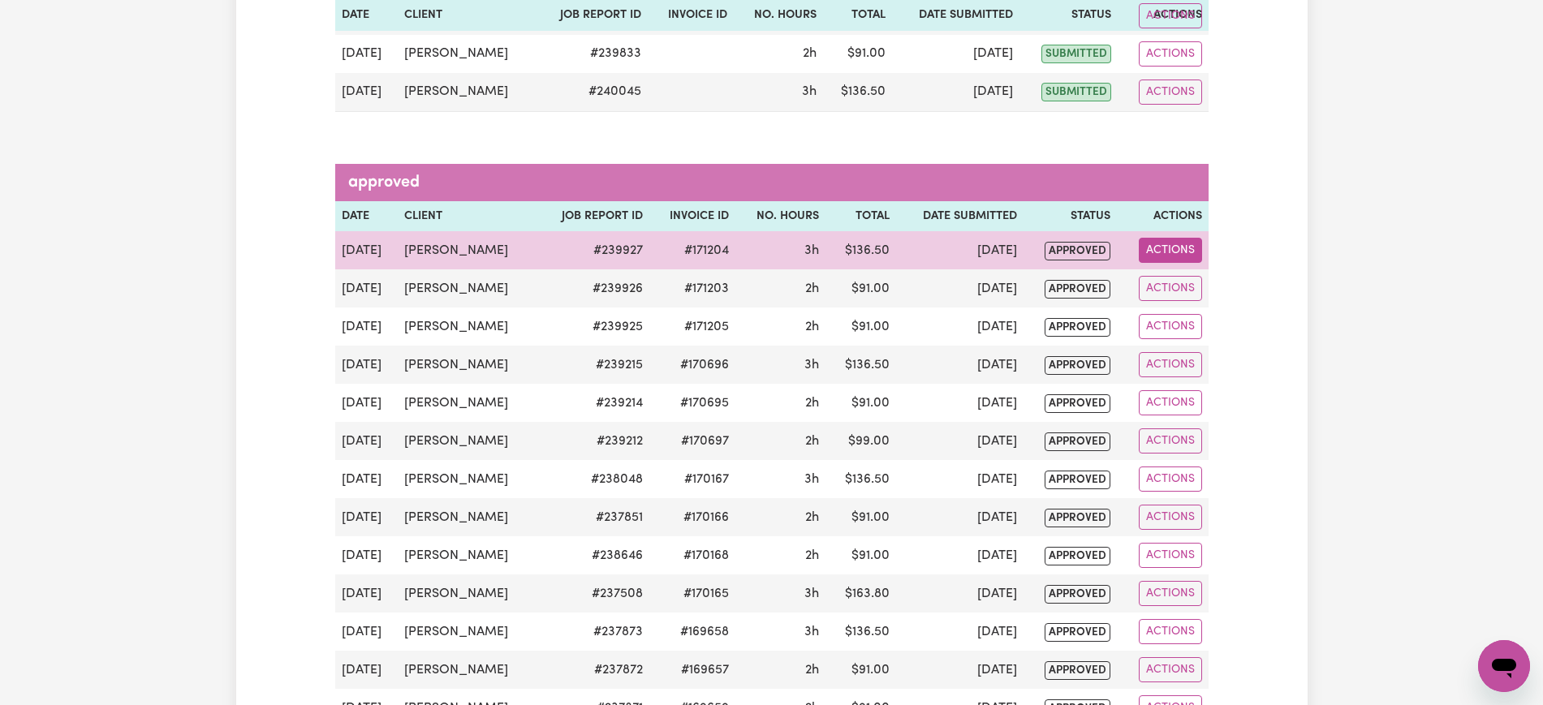
click at [1172, 247] on button "Actions" at bounding box center [1169, 250] width 63 height 25
click at [1185, 282] on link "View Job Report" at bounding box center [1206, 288] width 139 height 32
select select "pm"
select select "50-Weekday"
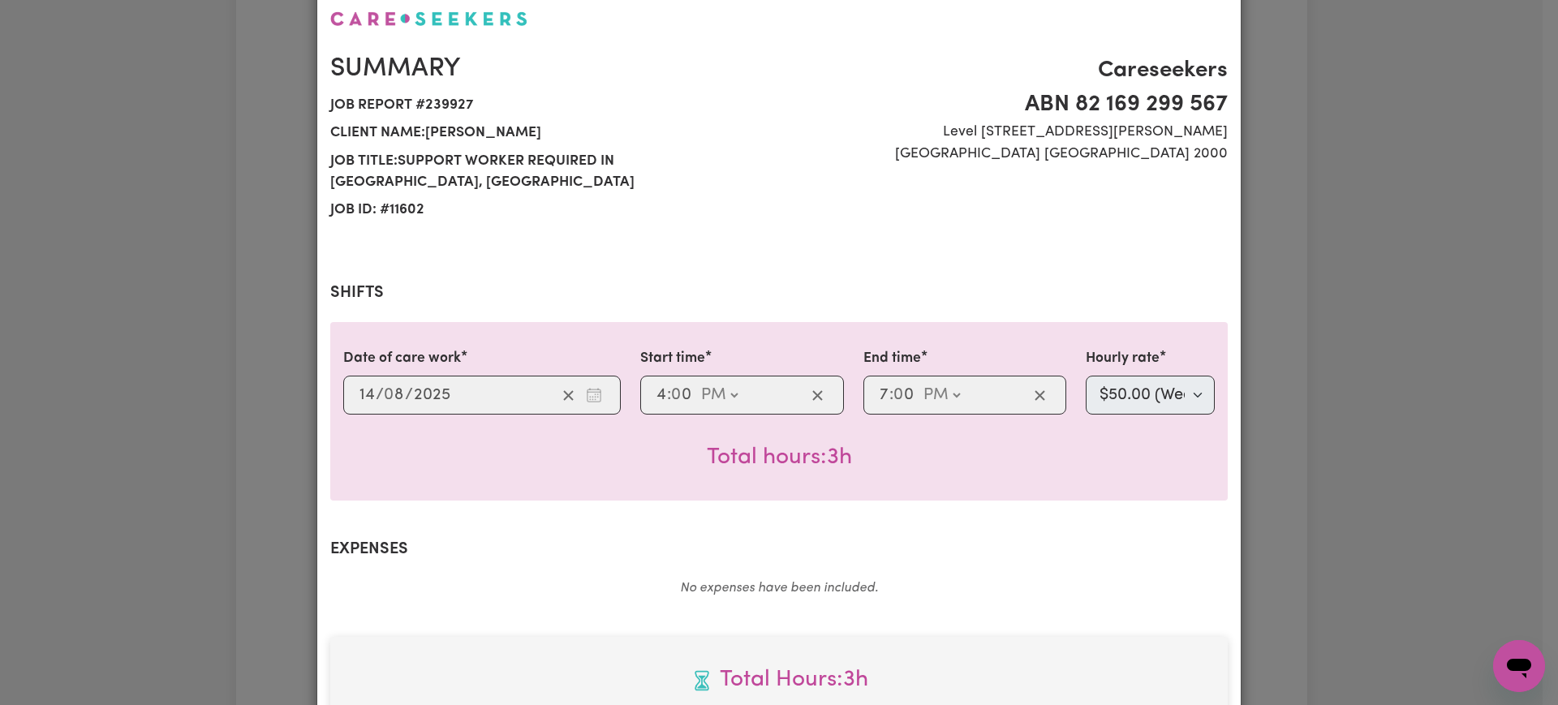
scroll to position [304, 0]
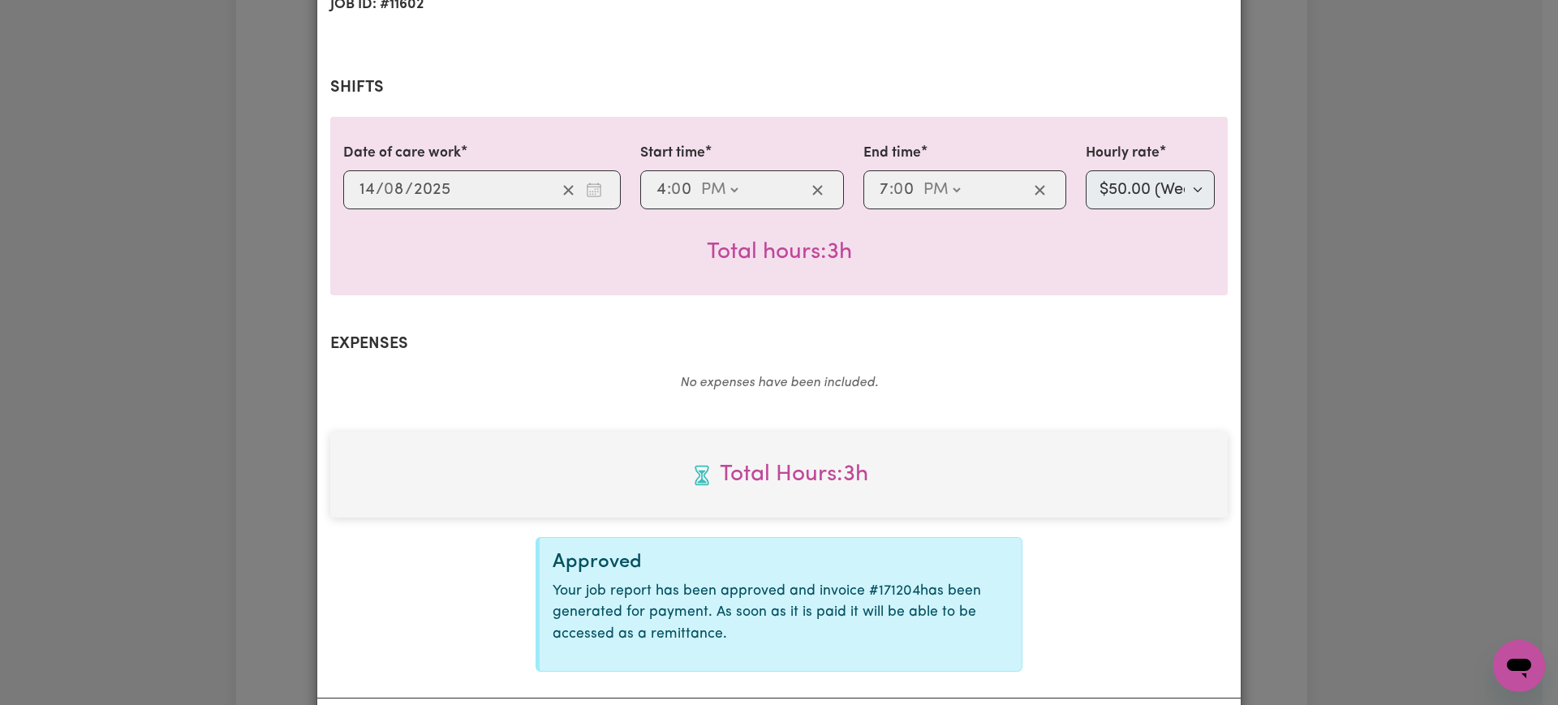
click at [1327, 327] on div "Job Report # 239927 - [PERSON_NAME] Summary Job report # 239927 Client name: [P…" at bounding box center [779, 352] width 1558 height 705
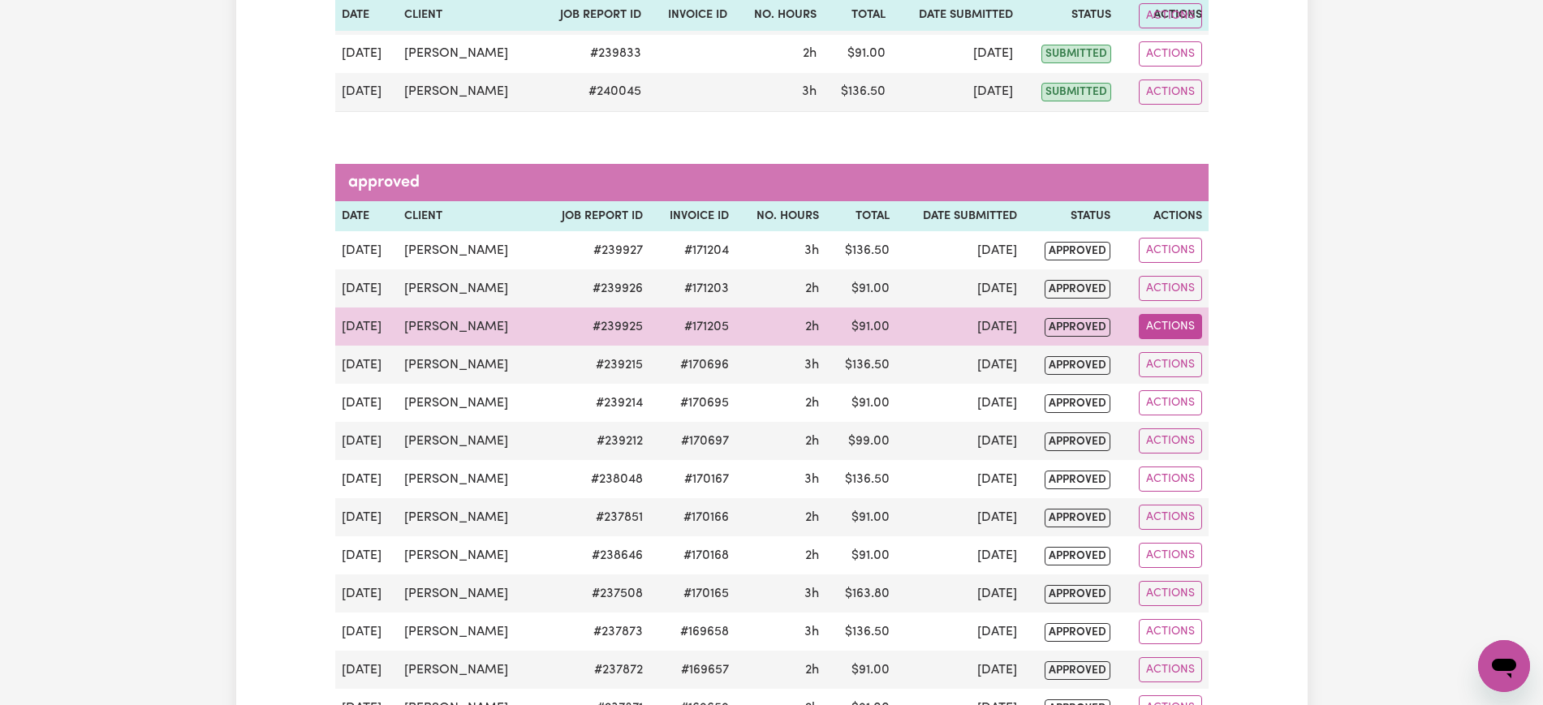
click at [1172, 317] on button "Actions" at bounding box center [1169, 326] width 63 height 25
click at [1160, 373] on span "View job report 239925" at bounding box center [1156, 364] width 13 height 19
select select "pm"
select select "50-Weekday"
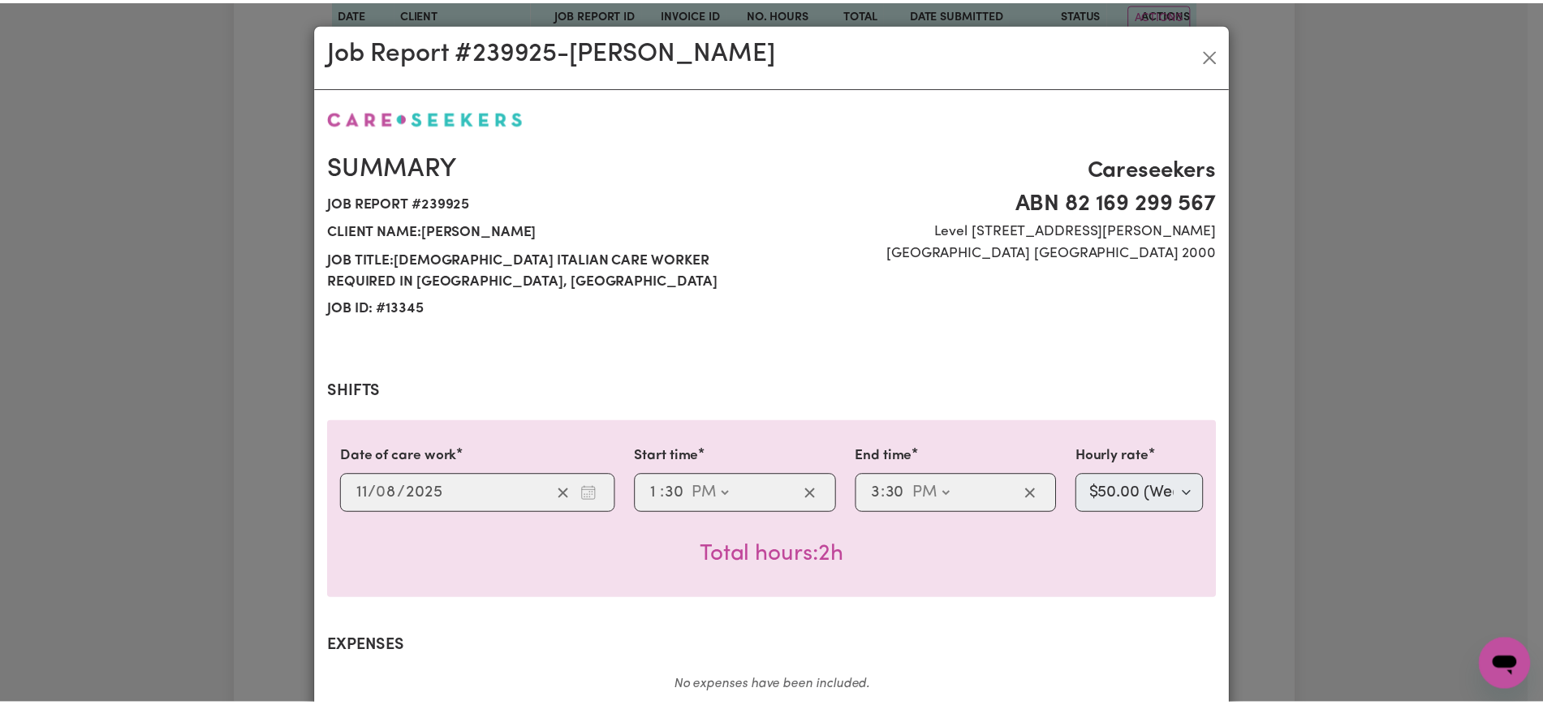
scroll to position [383, 0]
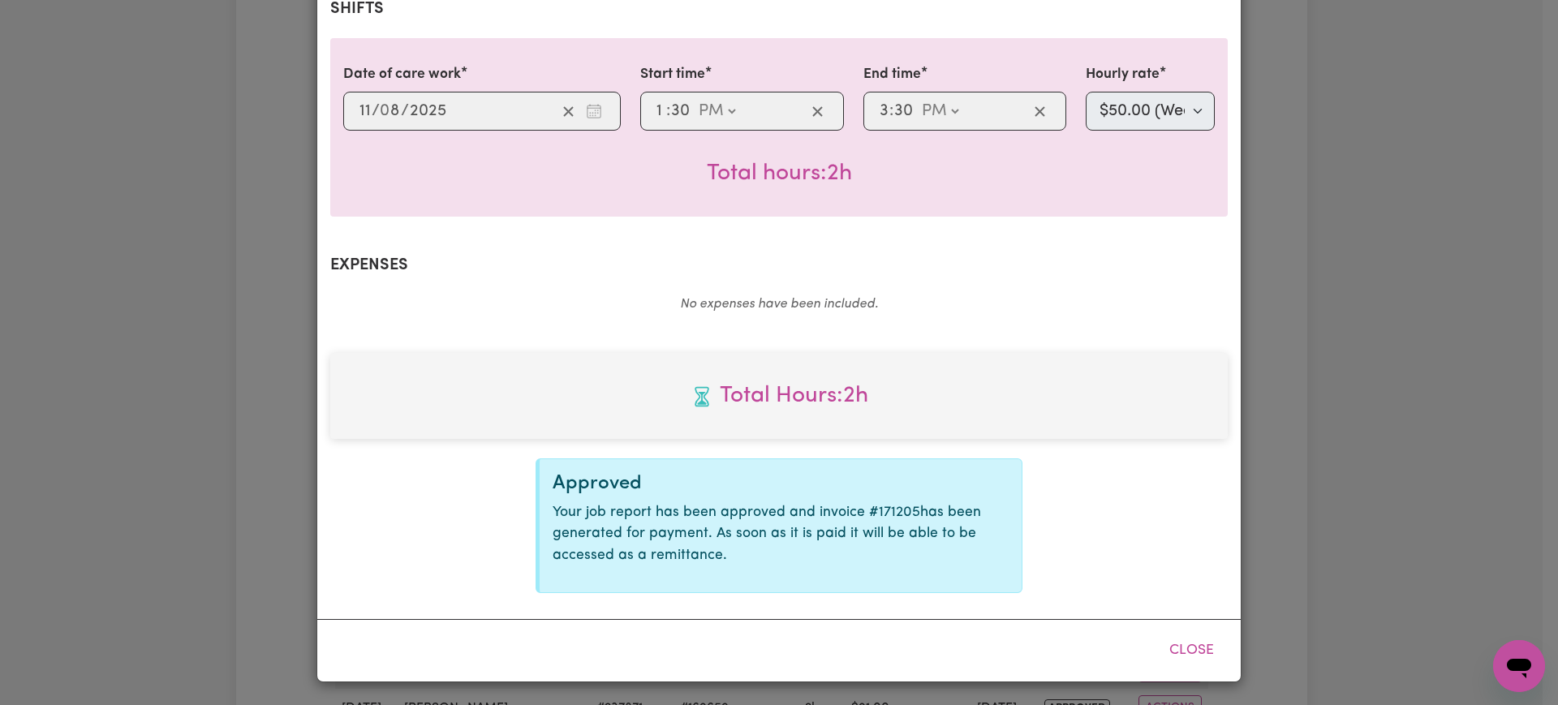
drag, startPoint x: 1278, startPoint y: 311, endPoint x: 1212, endPoint y: 321, distance: 66.6
click at [1275, 311] on div "Job Report # 239925 - [GEOGRAPHIC_DATA][PERSON_NAME] Summary Job report # 23992…" at bounding box center [779, 352] width 1558 height 705
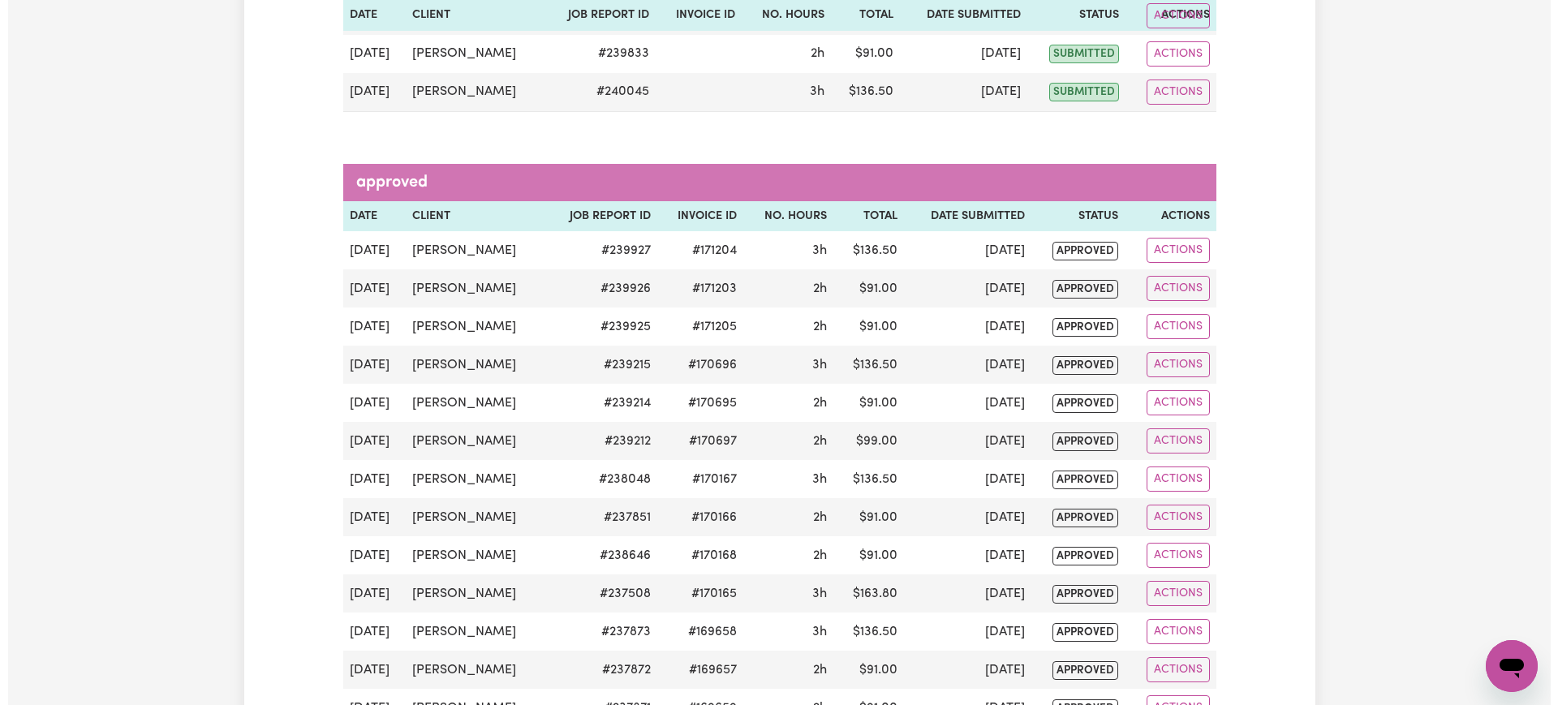
scroll to position [265, 0]
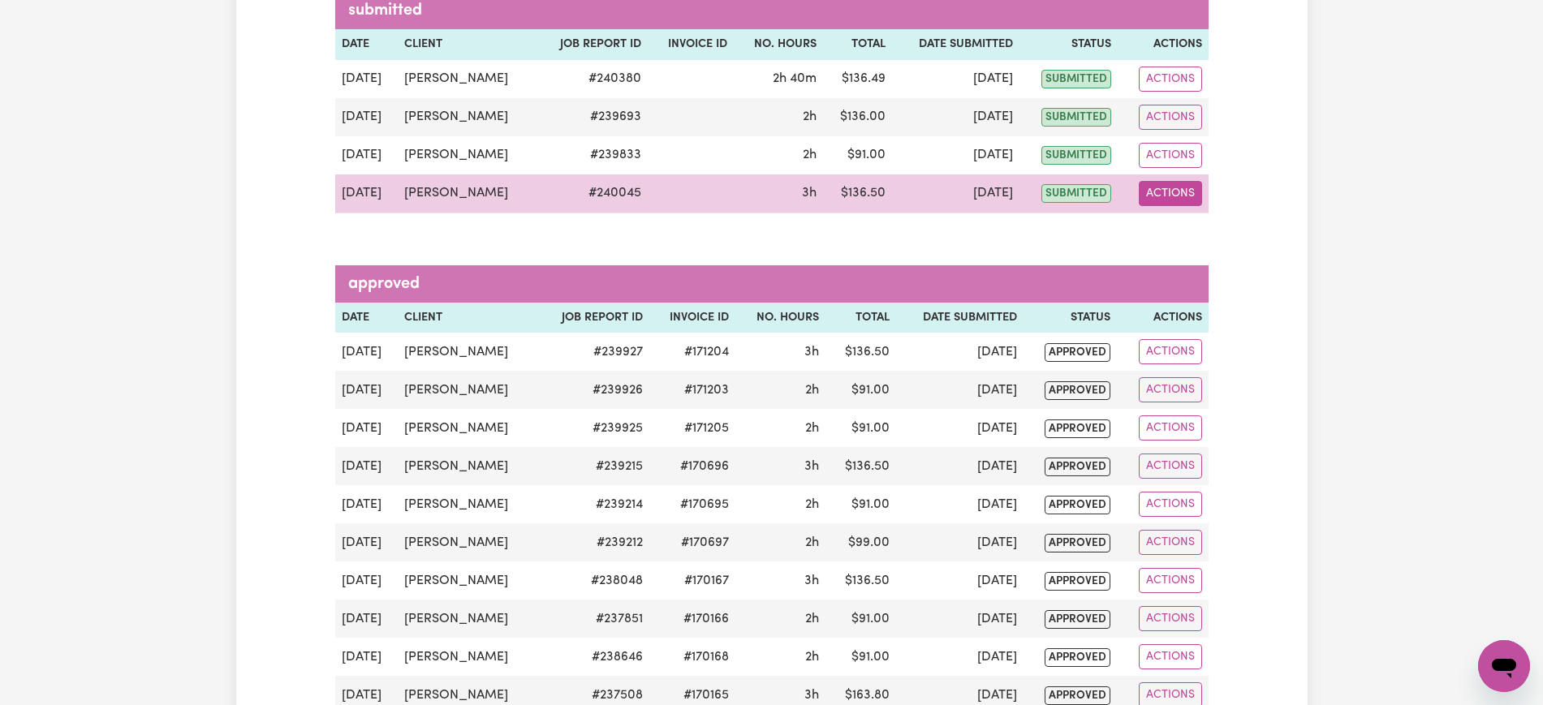
click at [1151, 193] on button "Actions" at bounding box center [1169, 193] width 63 height 25
click at [1204, 230] on link "View Job Report" at bounding box center [1207, 231] width 139 height 32
select select "pm"
select select "50-Weekday"
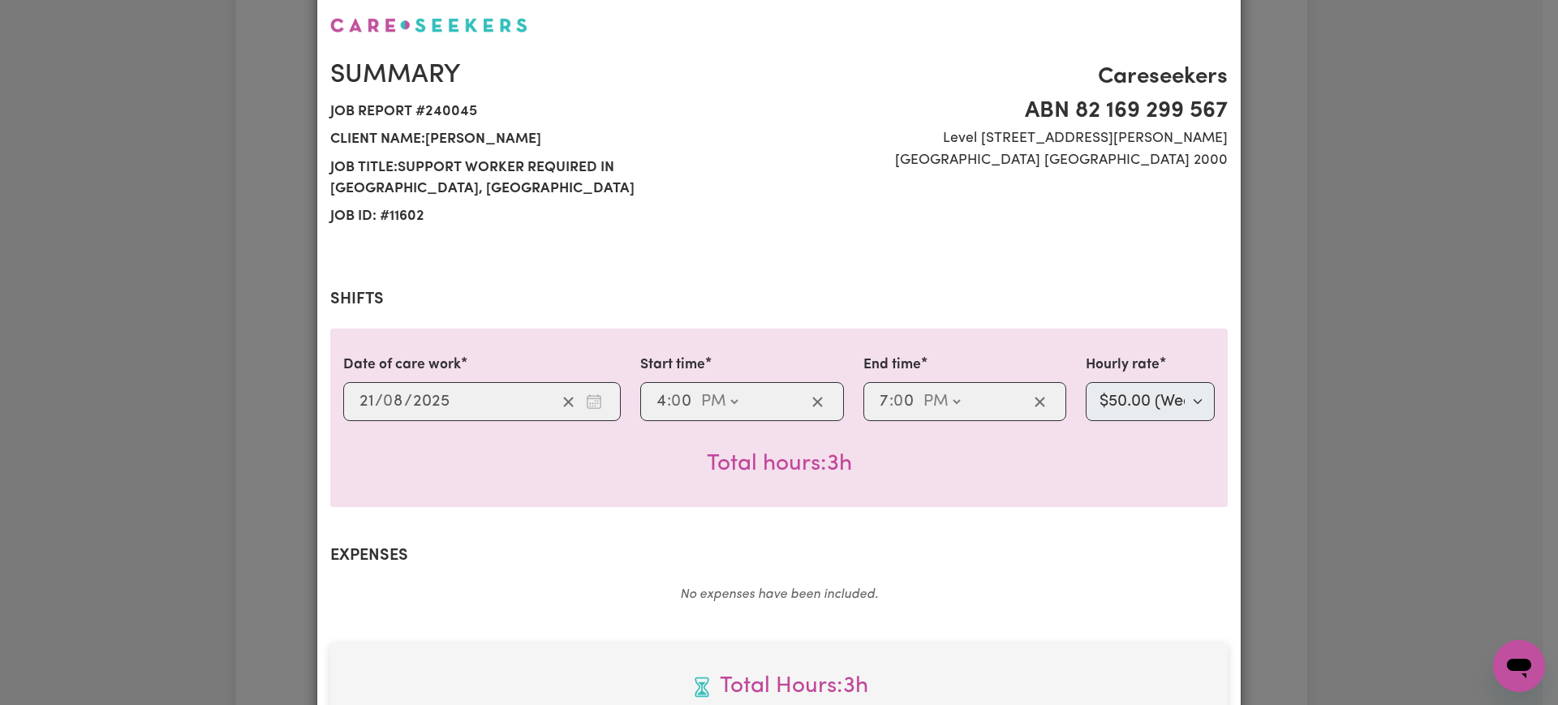
scroll to position [203, 0]
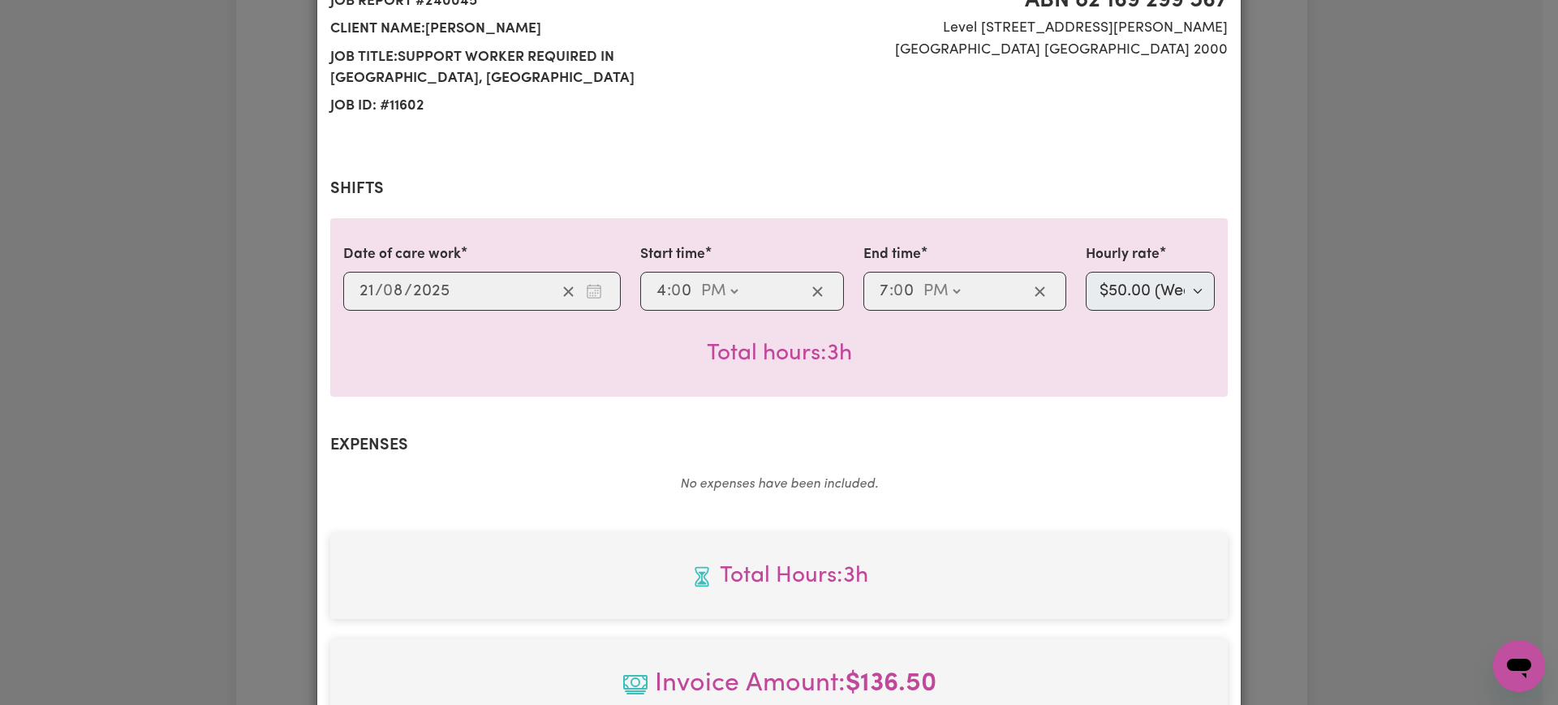
click at [202, 408] on div "Job Report # 240045 - [PERSON_NAME] Summary Job report # 240045 Client name: [P…" at bounding box center [779, 352] width 1558 height 705
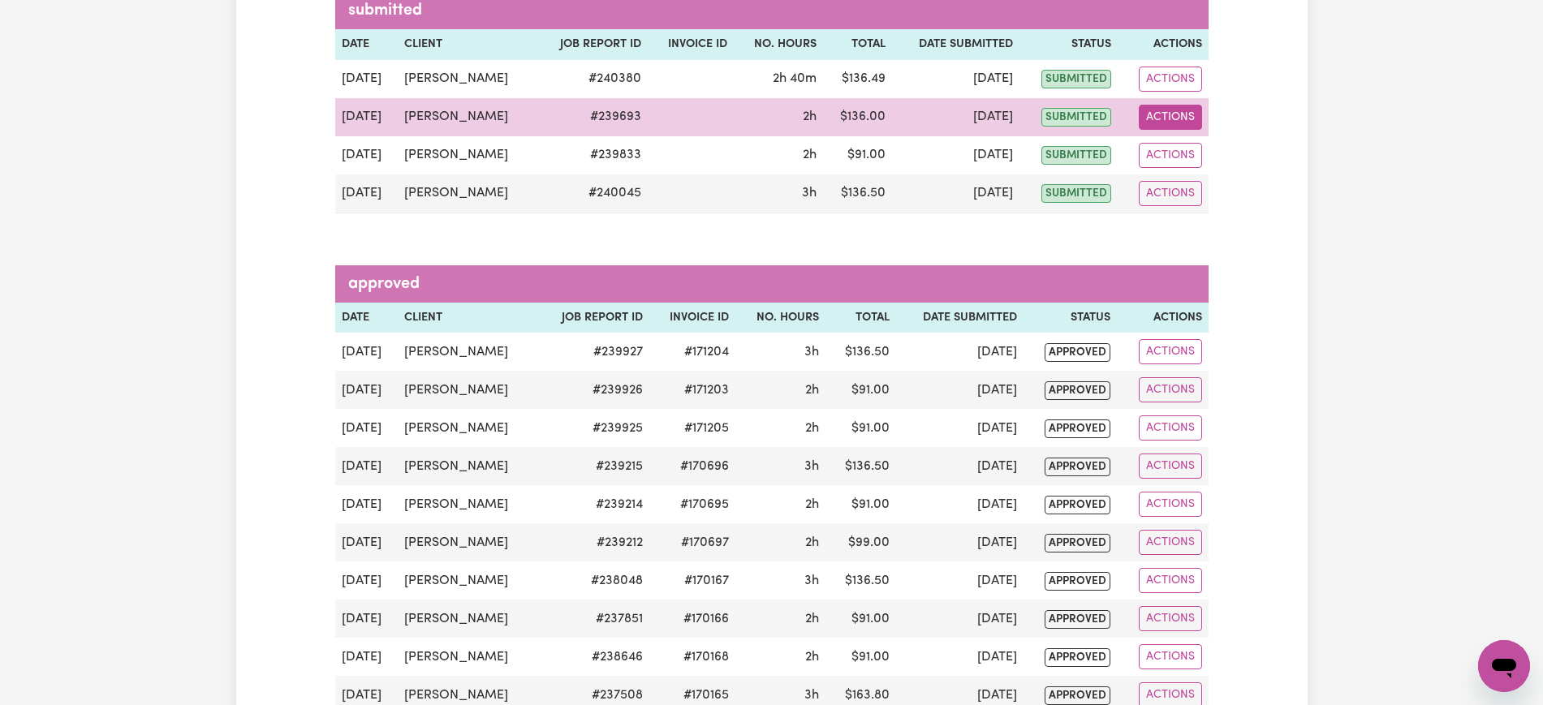
click at [1152, 122] on button "Actions" at bounding box center [1169, 117] width 63 height 25
click at [1163, 156] on icon "View job report 239693" at bounding box center [1157, 155] width 12 height 8
select select "pm"
select select "50-Weekday"
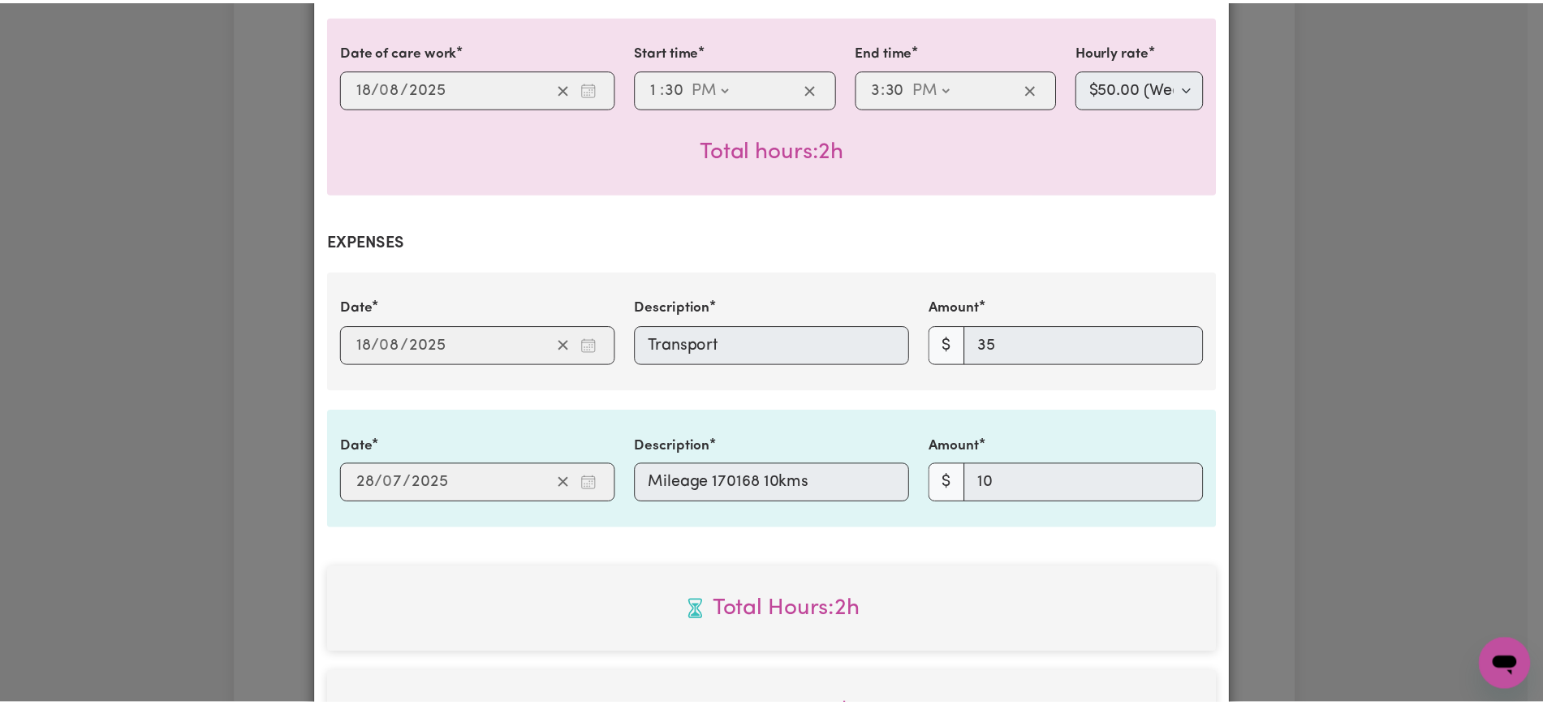
scroll to position [304, 0]
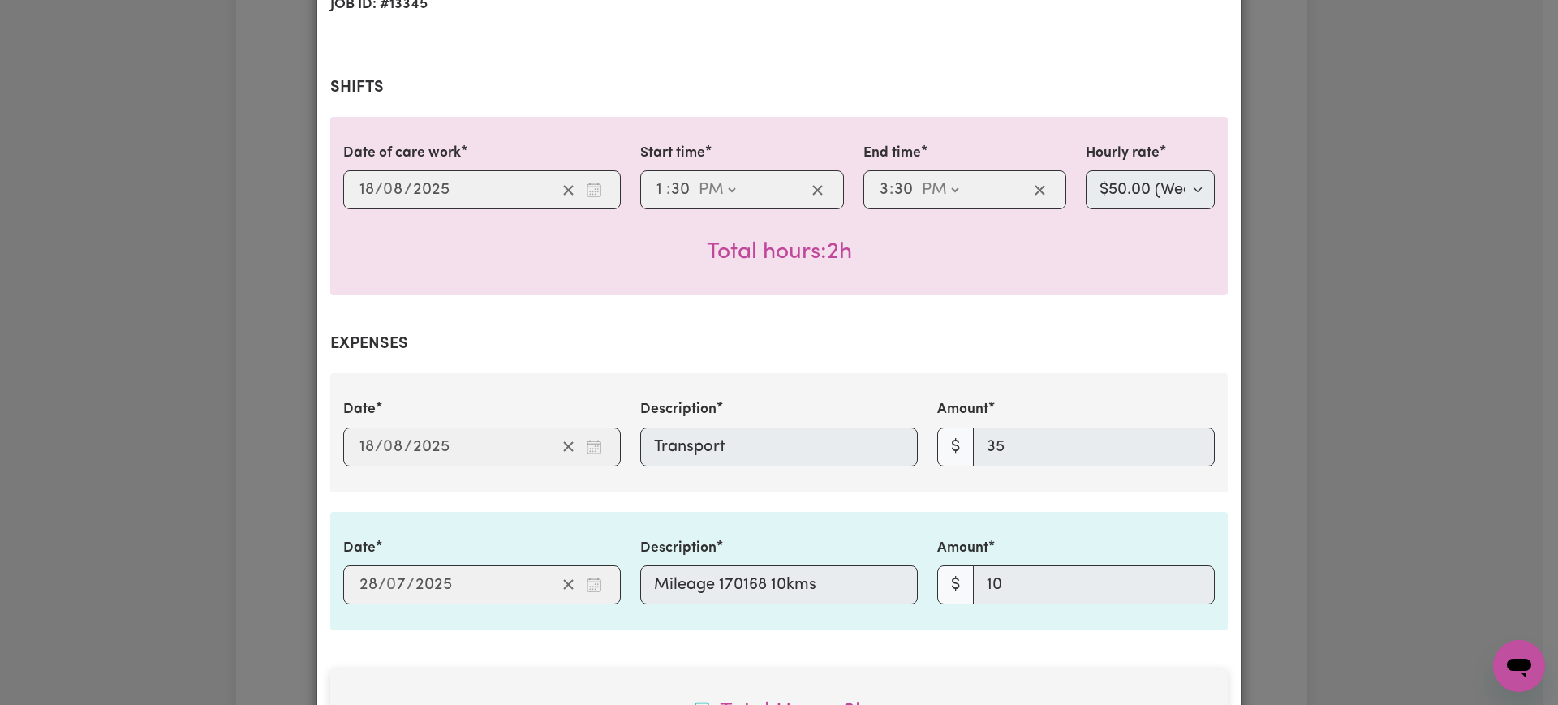
click at [220, 259] on div "Job Report # 239693 - [GEOGRAPHIC_DATA][PERSON_NAME] Summary Job report # 23969…" at bounding box center [779, 352] width 1558 height 705
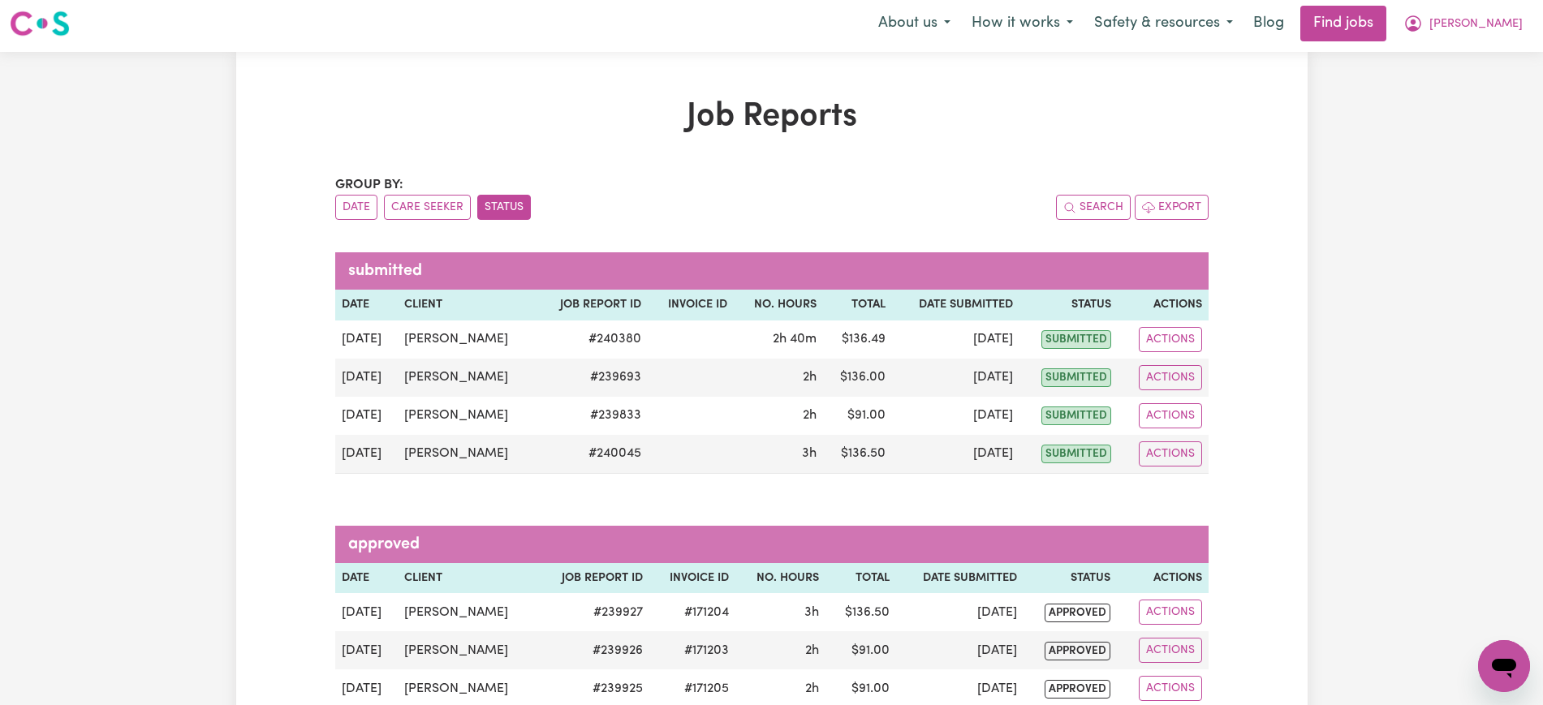
scroll to position [0, 0]
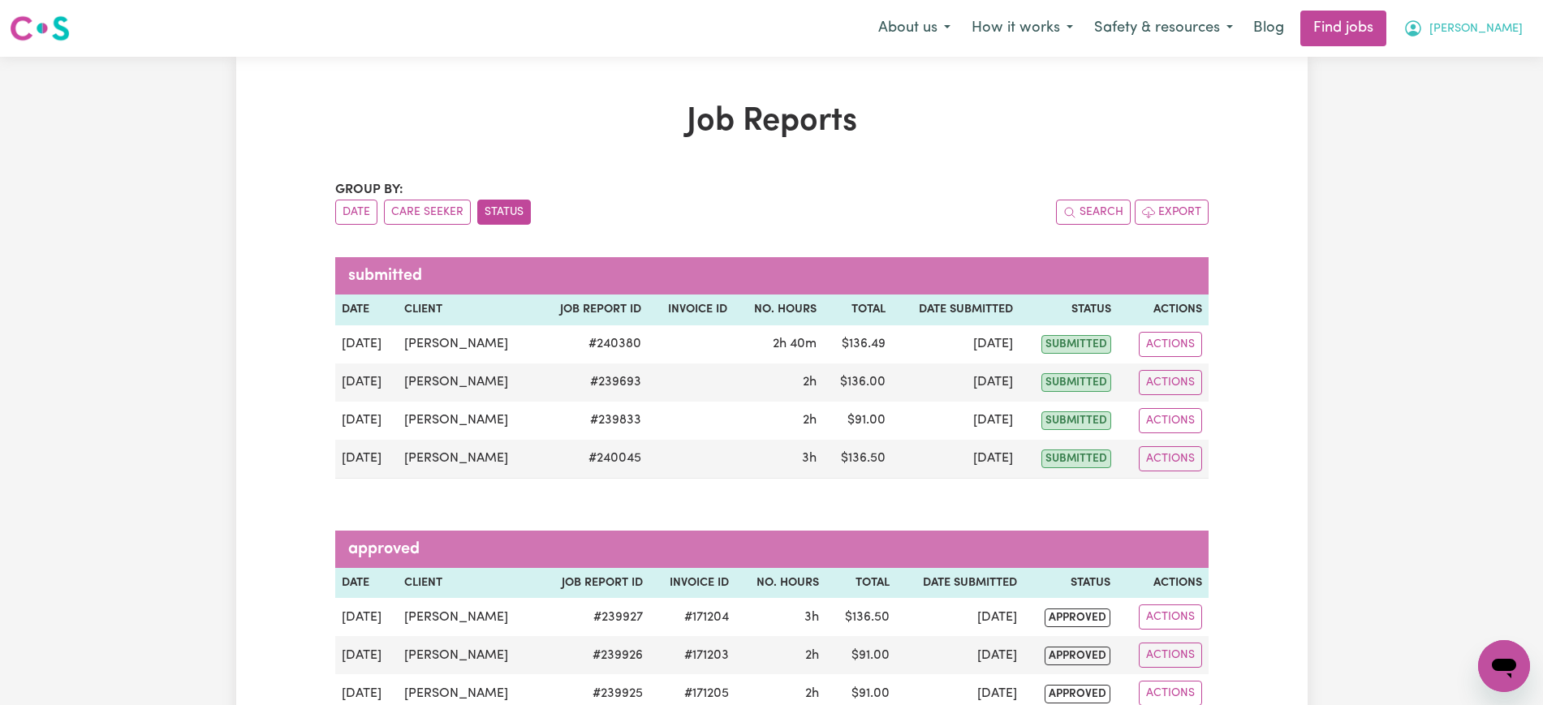
click at [1422, 28] on icon "My Account" at bounding box center [1412, 28] width 19 height 19
click at [1456, 122] on link "Logout" at bounding box center [1468, 124] width 128 height 31
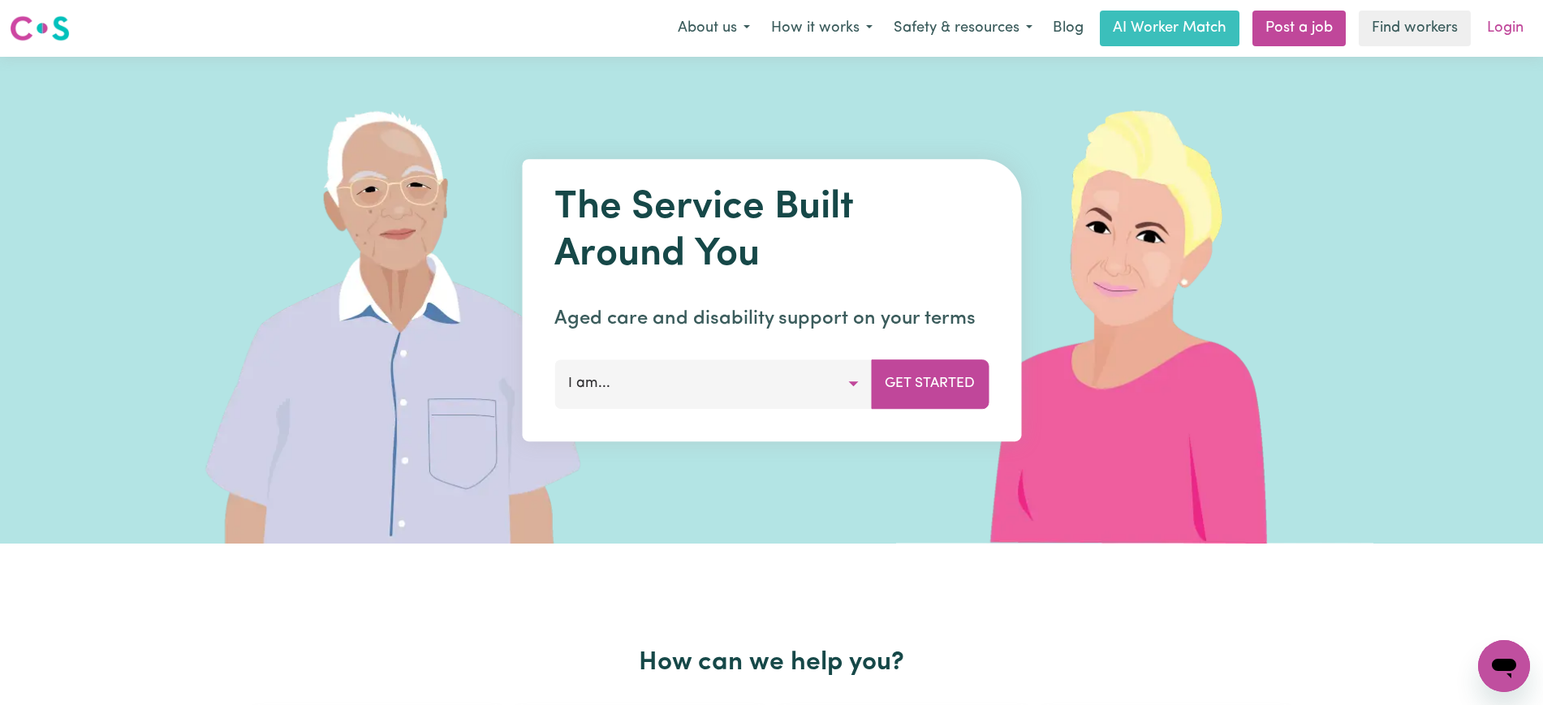
click at [1511, 28] on link "Login" at bounding box center [1505, 29] width 56 height 36
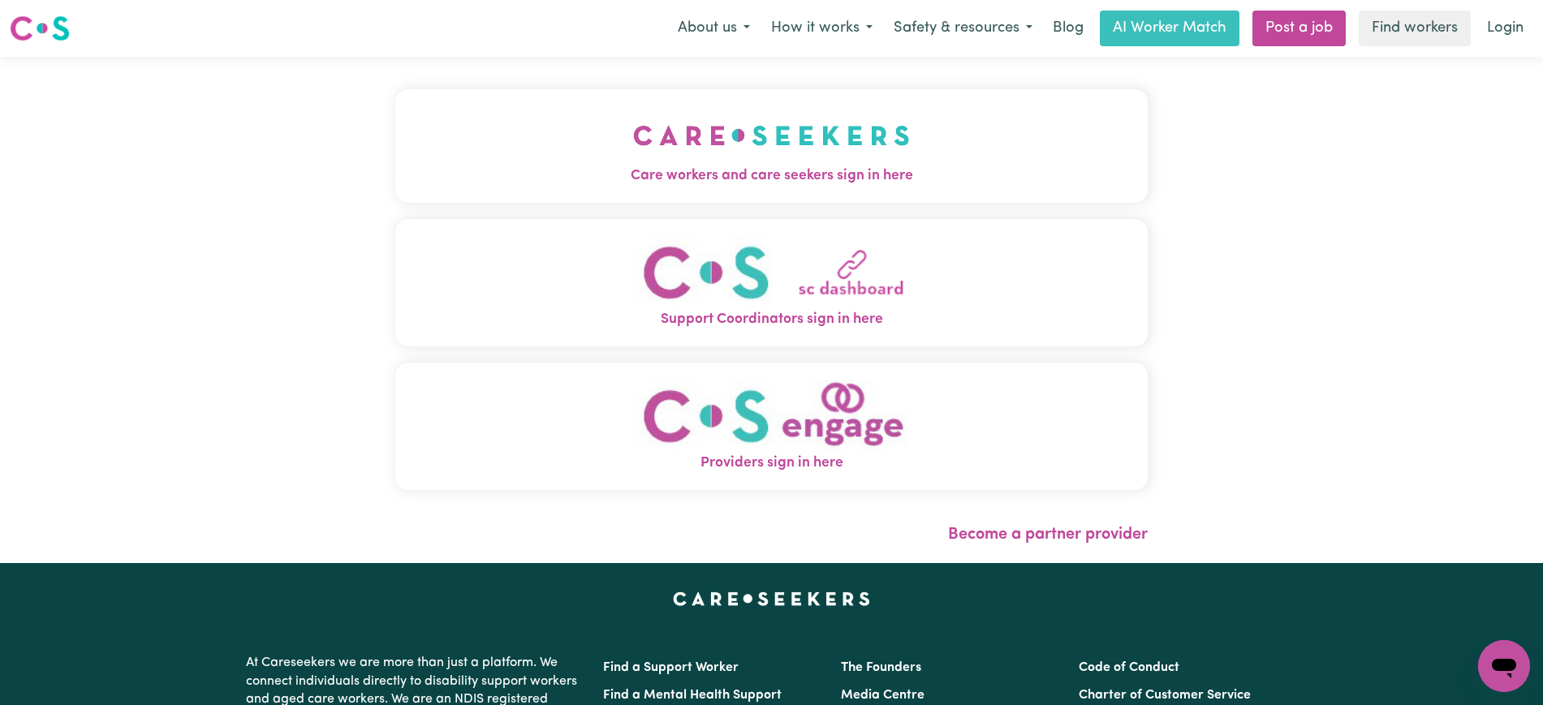
click at [751, 128] on img "Care workers and care seekers sign in here" at bounding box center [771, 135] width 277 height 60
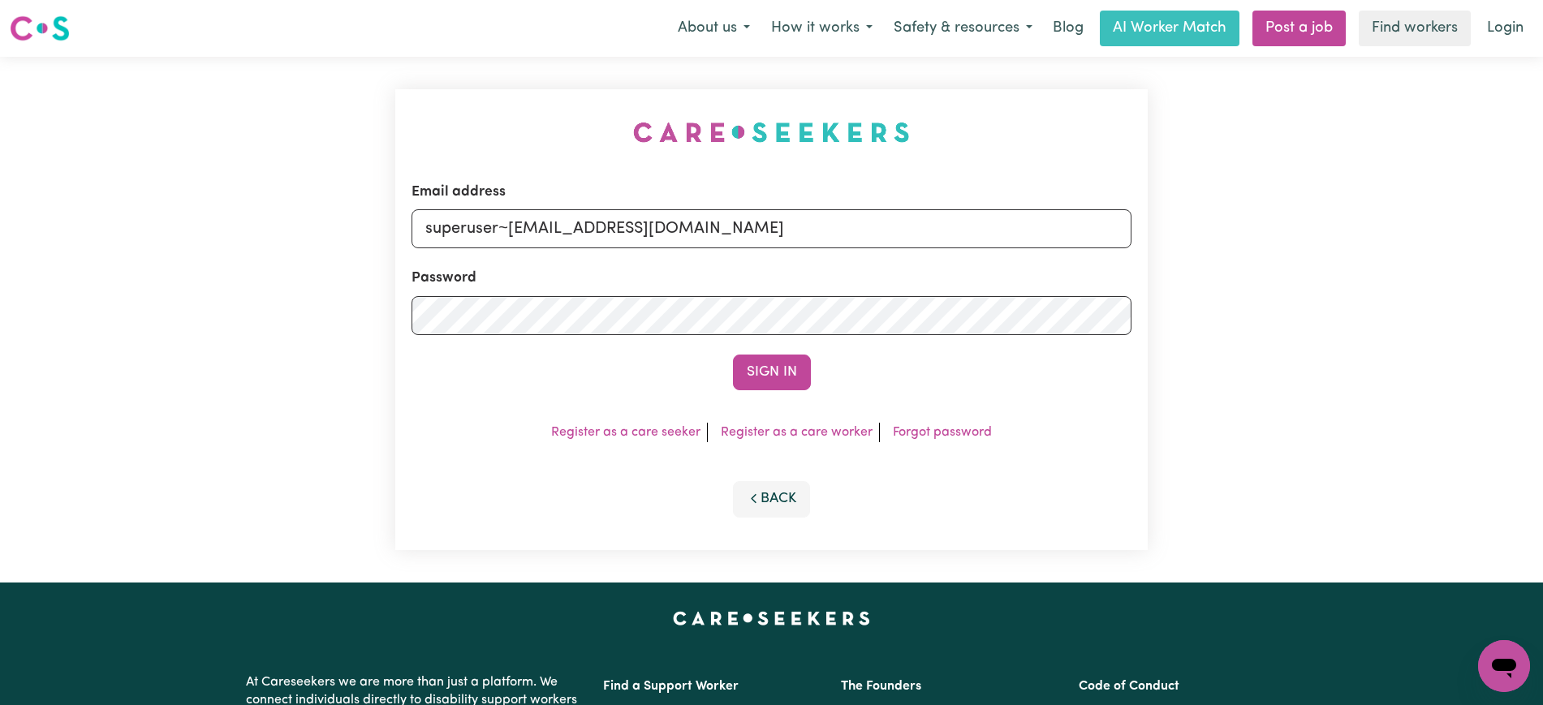
drag, startPoint x: 468, startPoint y: 111, endPoint x: 476, endPoint y: 110, distance: 8.3
click at [468, 110] on div "Email address superuser~[EMAIL_ADDRESS][DOMAIN_NAME] Password Sign In Register …" at bounding box center [771, 320] width 772 height 526
drag, startPoint x: 506, startPoint y: 229, endPoint x: 1497, endPoint y: 346, distance: 998.4
click at [1497, 346] on div "Email address superuser~[EMAIL_ADDRESS][DOMAIN_NAME] Password Sign In Register …" at bounding box center [771, 320] width 1543 height 526
type input "superuser~[EMAIL_ADDRESS][DOMAIN_NAME]"
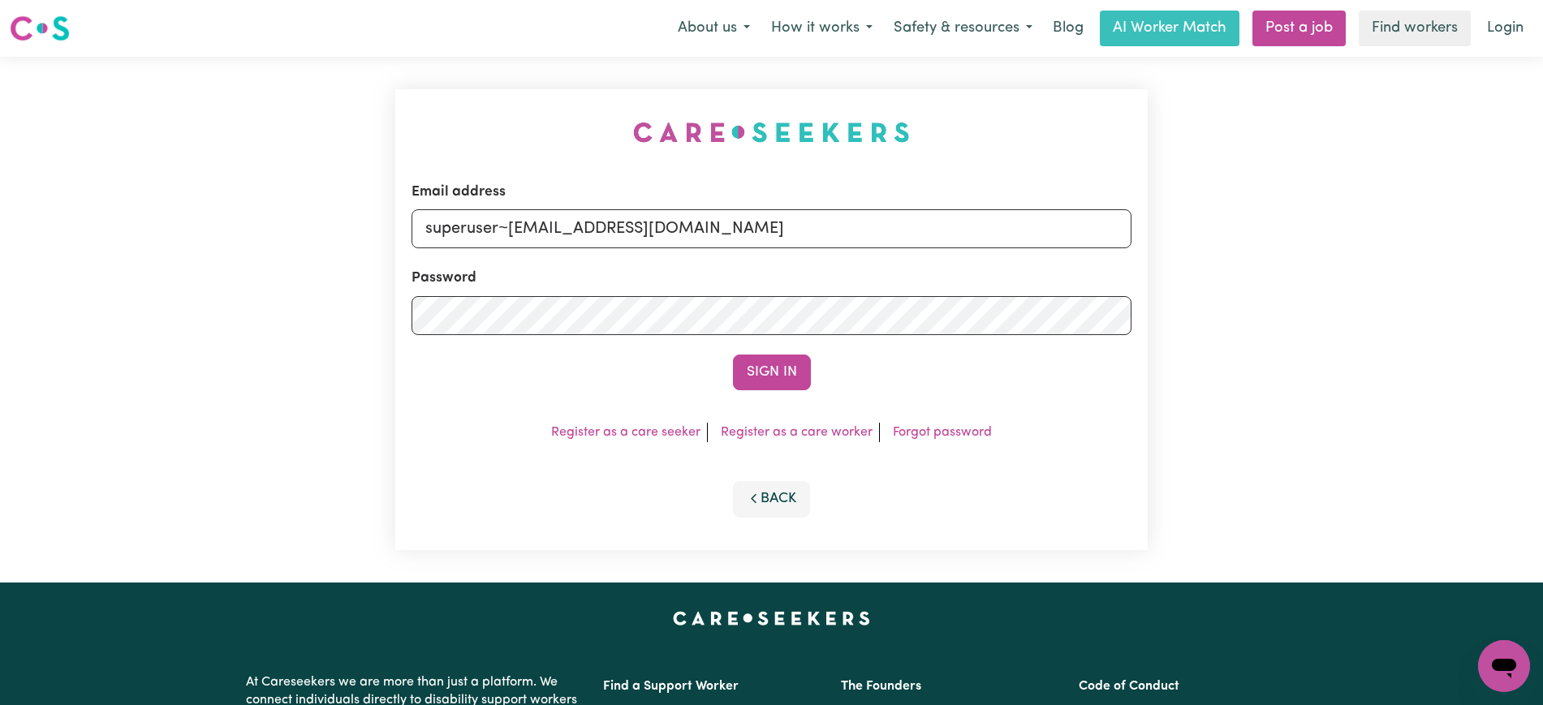
click at [733, 355] on button "Sign In" at bounding box center [772, 373] width 78 height 36
